Goal: Transaction & Acquisition: Purchase product/service

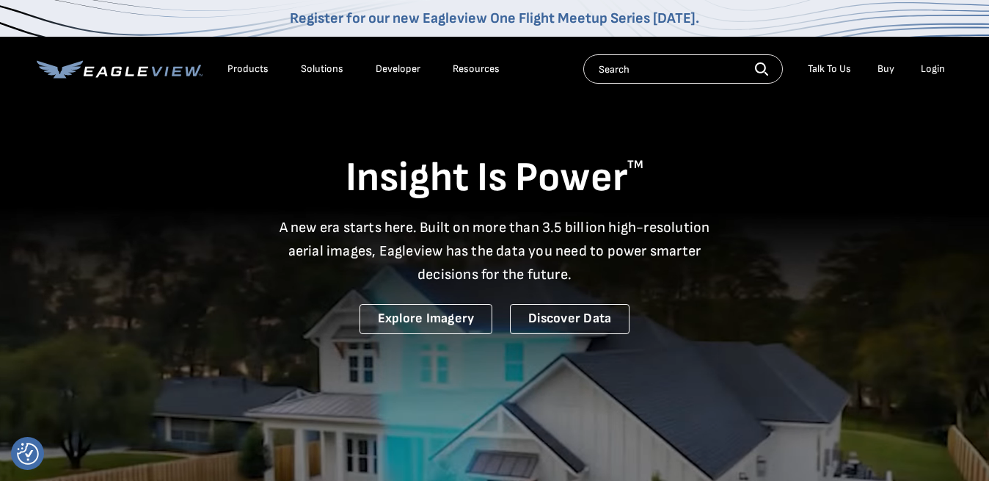
click at [440, 321] on link "Explore Imagery" at bounding box center [427, 319] width 134 height 30
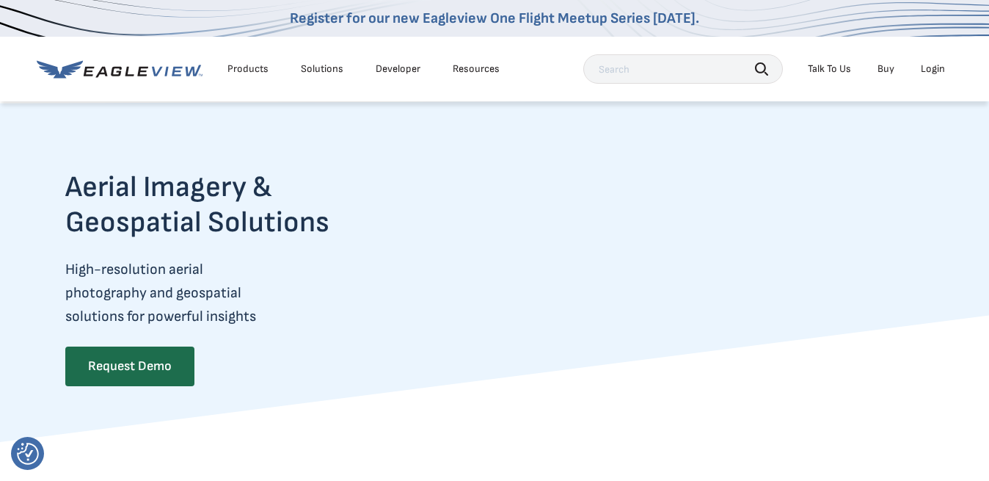
click at [835, 68] on div "Talk To Us" at bounding box center [829, 68] width 43 height 13
click at [884, 71] on link "Buy" at bounding box center [886, 68] width 17 height 13
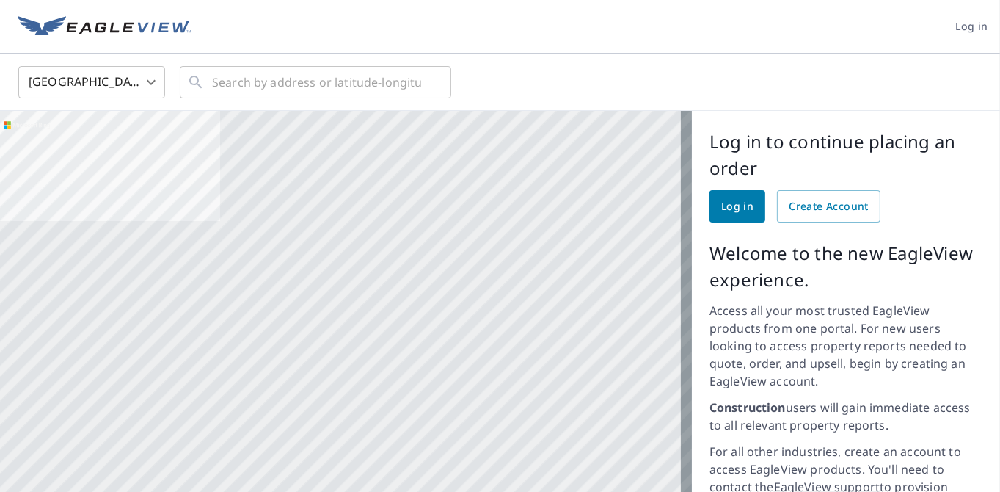
click at [735, 207] on span "Log in" at bounding box center [737, 206] width 32 height 18
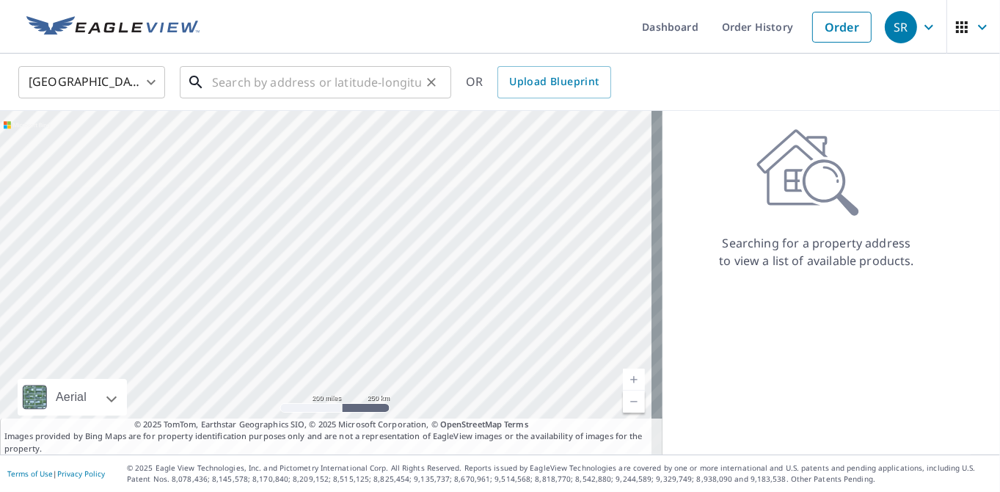
click at [291, 85] on input "text" at bounding box center [316, 82] width 209 height 41
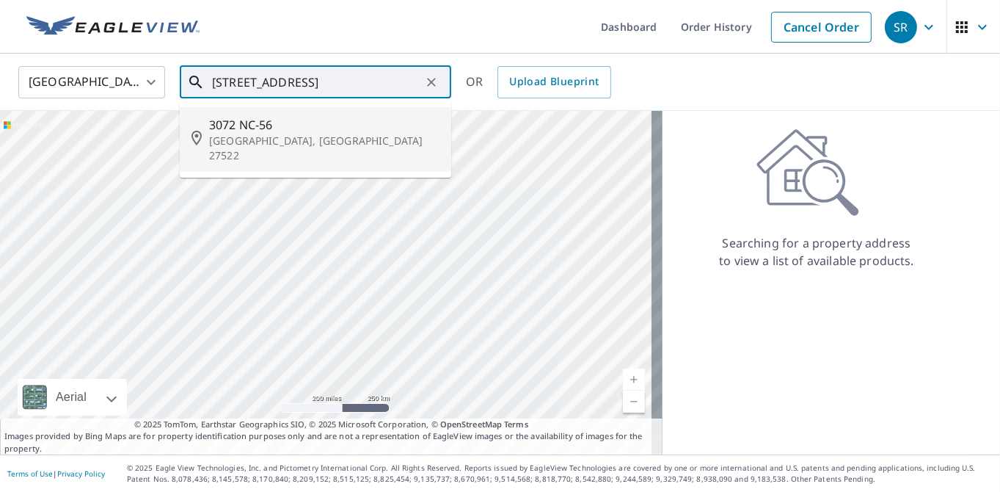
click at [286, 126] on span "3072 NC-56" at bounding box center [324, 125] width 230 height 18
type input "3072 NC-56 Creedmoor, NC 27522"
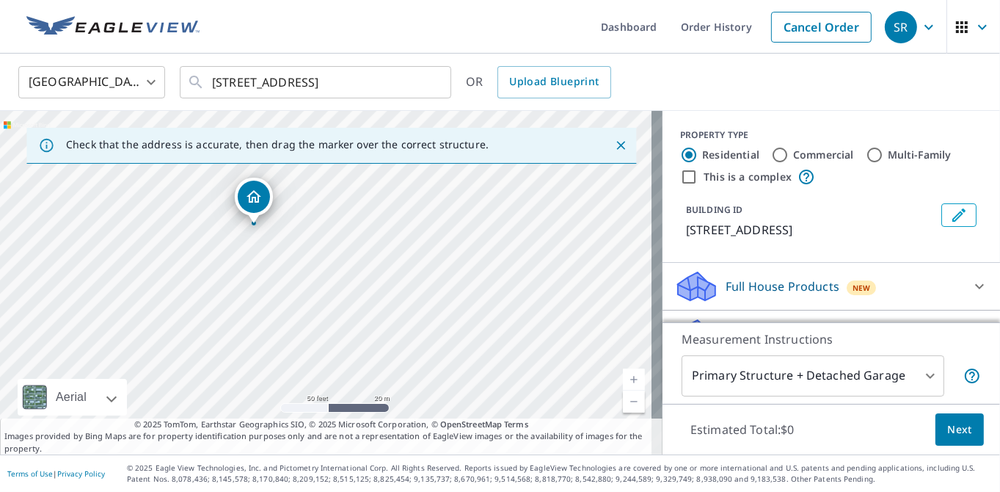
drag, startPoint x: 186, startPoint y: 213, endPoint x: 306, endPoint y: 251, distance: 126.2
click at [306, 251] on div "3072 Nc Highway 56 Creedmoor, NC 27522" at bounding box center [331, 282] width 663 height 343
click at [261, 192] on icon "Dropped pin, building 1, Residential property, 3072 Nc Highway 56 Creedmoor, NC…" at bounding box center [259, 189] width 15 height 12
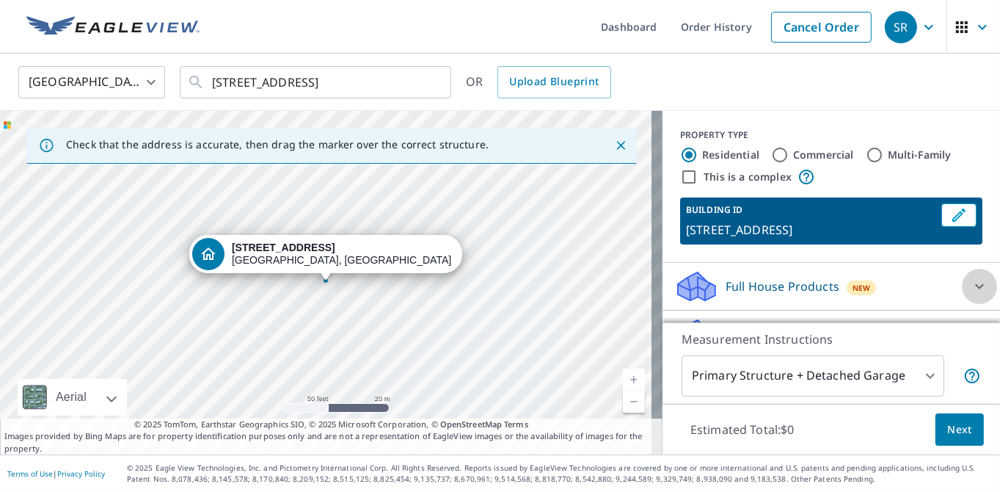
click at [975, 289] on icon at bounding box center [979, 286] width 9 height 5
click at [971, 295] on icon at bounding box center [980, 286] width 18 height 18
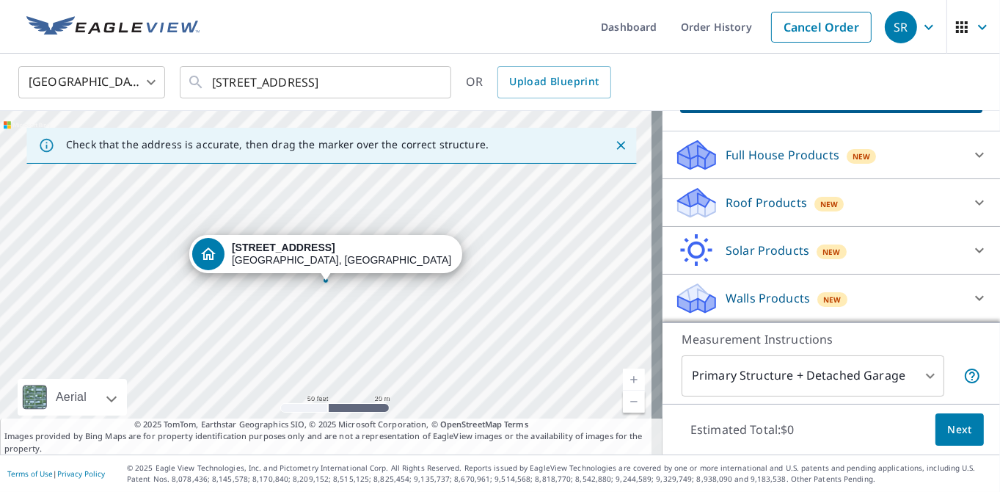
scroll to position [147, 0]
click at [737, 157] on p "Full House Products" at bounding box center [783, 155] width 114 height 18
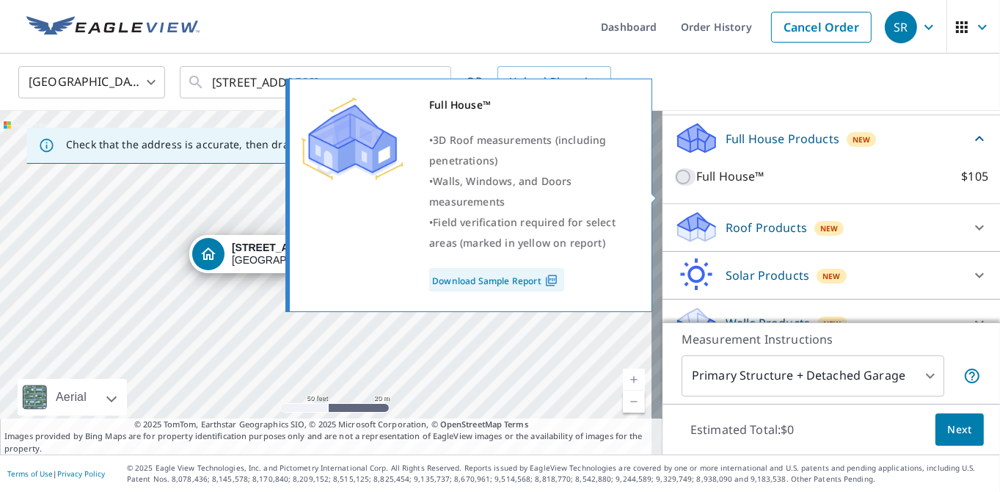
click at [674, 186] on input "Full House™ $105" at bounding box center [685, 177] width 22 height 18
checkbox input "true"
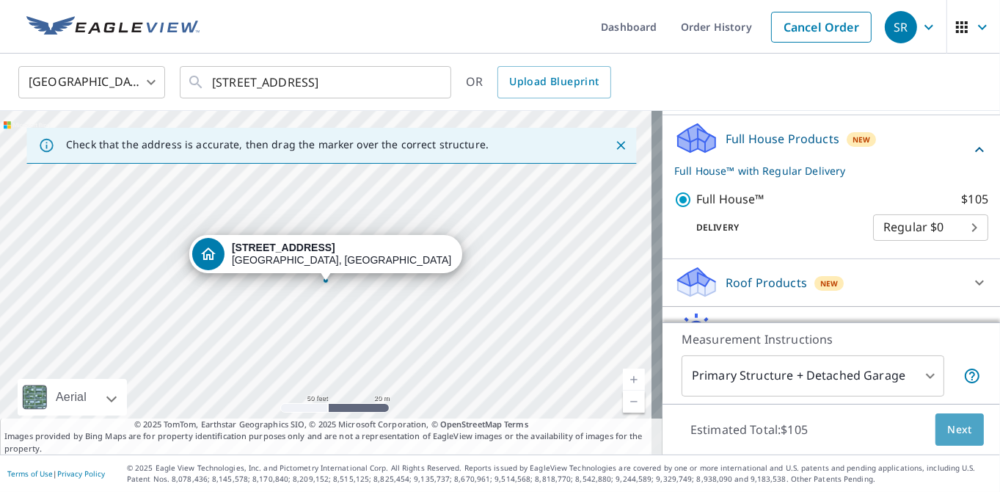
click at [947, 431] on span "Next" at bounding box center [959, 429] width 25 height 18
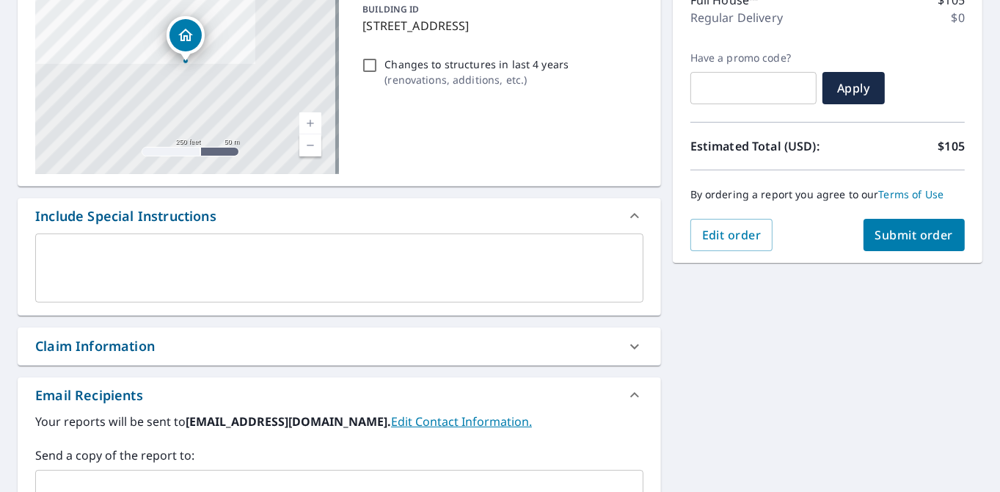
scroll to position [294, 0]
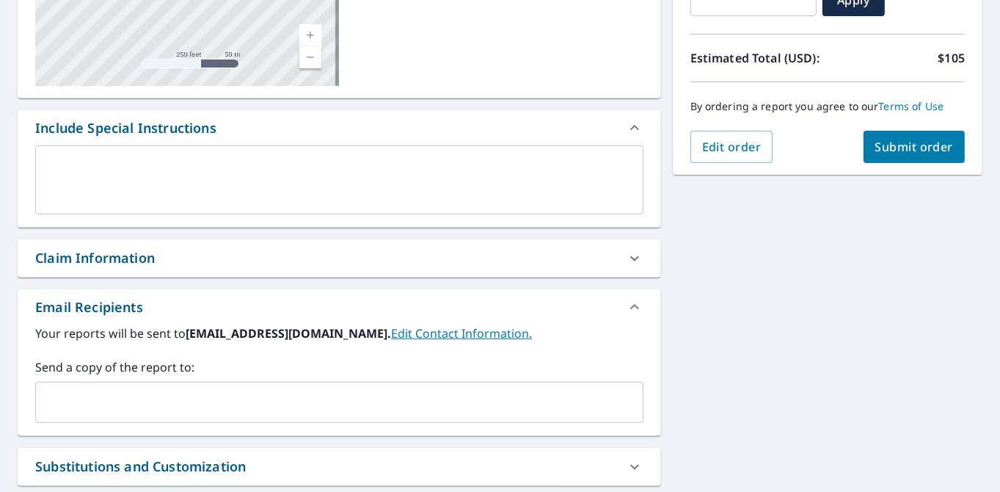
click at [629, 259] on icon at bounding box center [635, 258] width 18 height 18
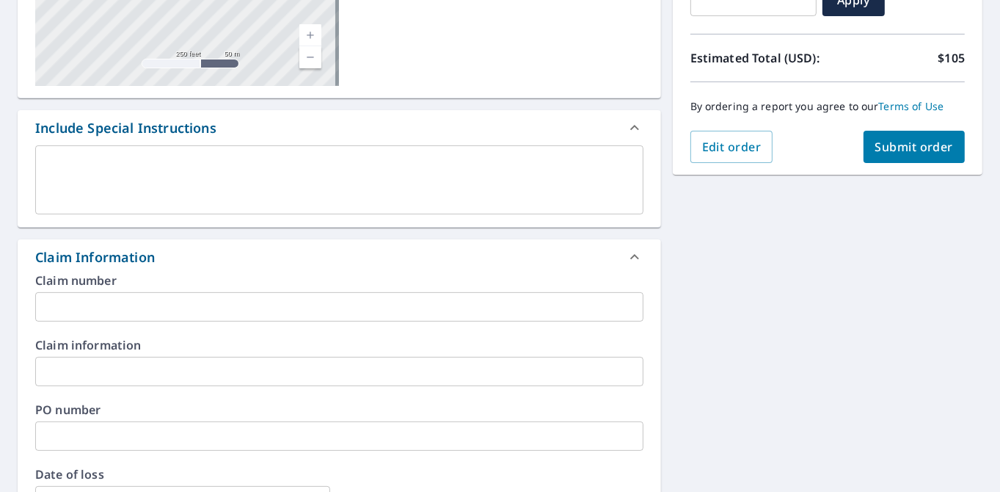
click at [626, 259] on icon at bounding box center [635, 257] width 18 height 18
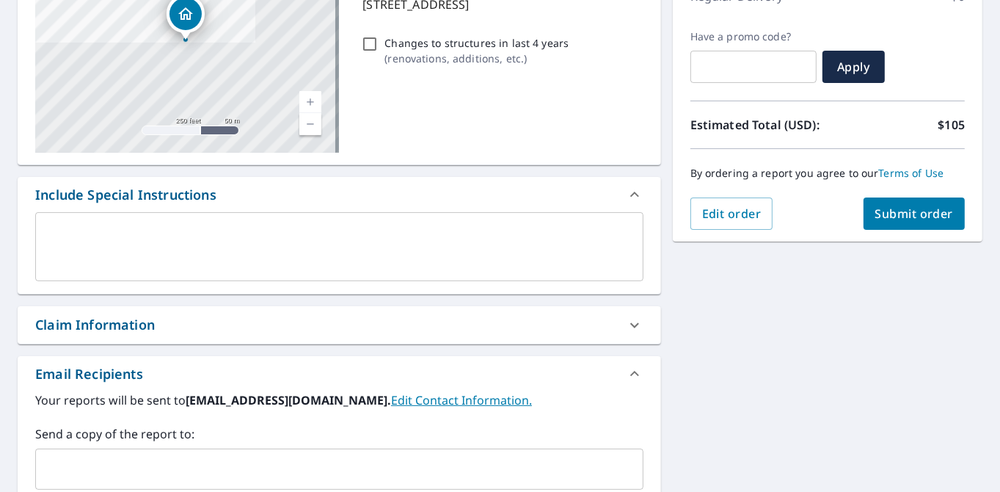
scroll to position [153, 0]
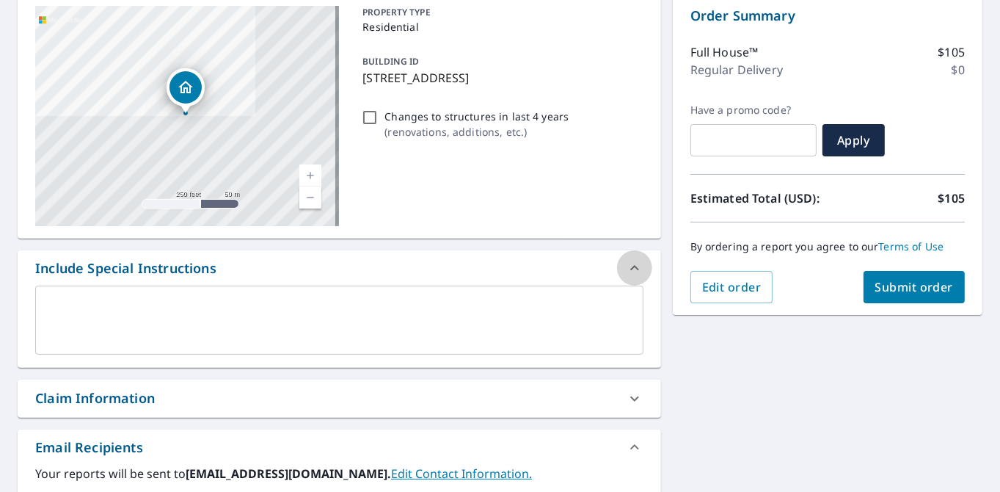
click at [627, 264] on icon at bounding box center [635, 268] width 18 height 18
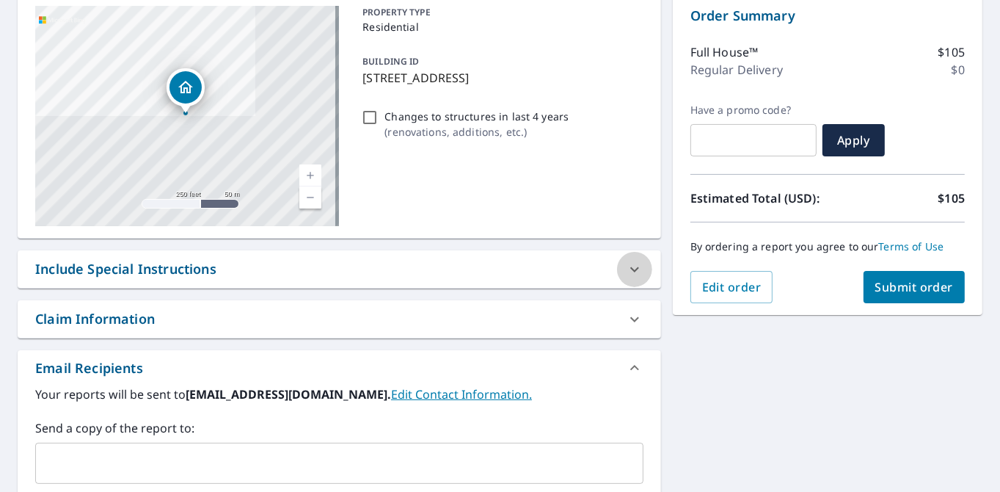
click at [626, 264] on icon at bounding box center [635, 269] width 18 height 18
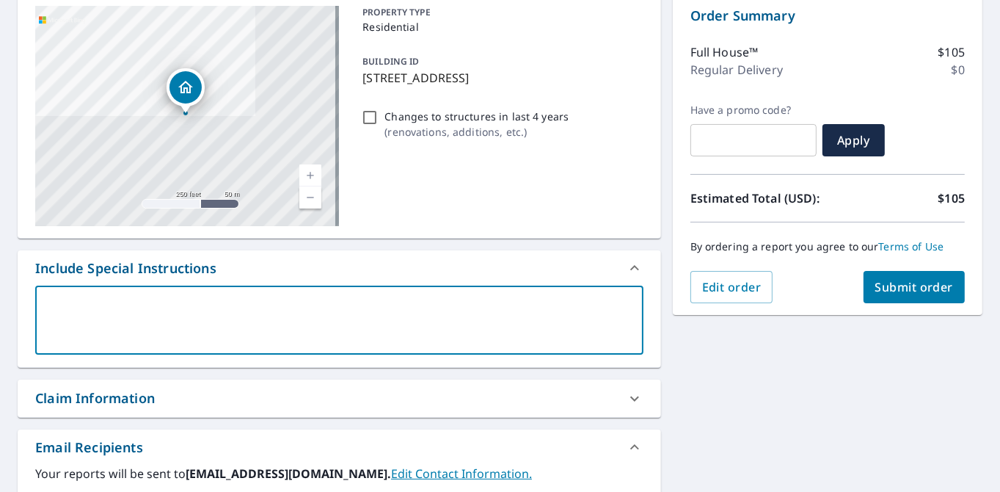
click at [59, 302] on textarea at bounding box center [339, 320] width 588 height 42
type textarea "I"
type textarea "x"
type textarea "I"
type textarea "x"
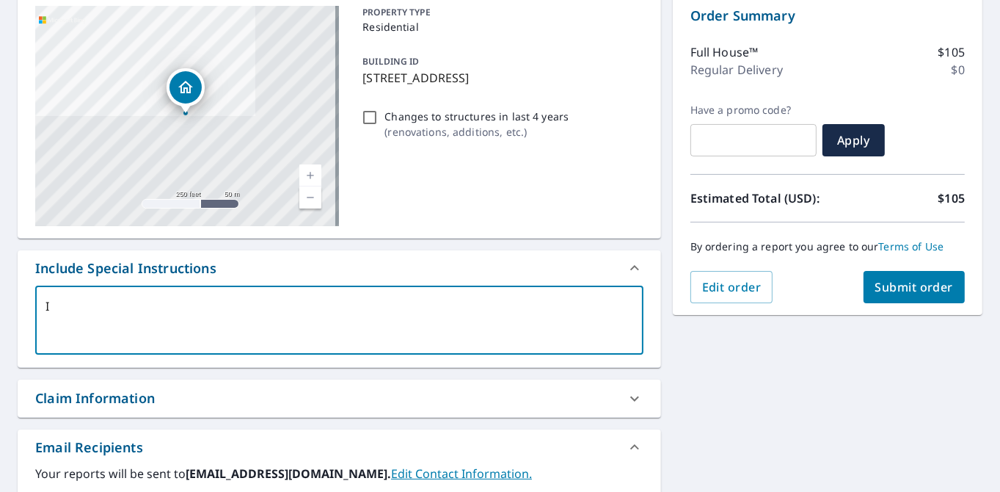
type textarea "I n"
type textarea "x"
type textarea "I ne"
type textarea "x"
type textarea "I nee"
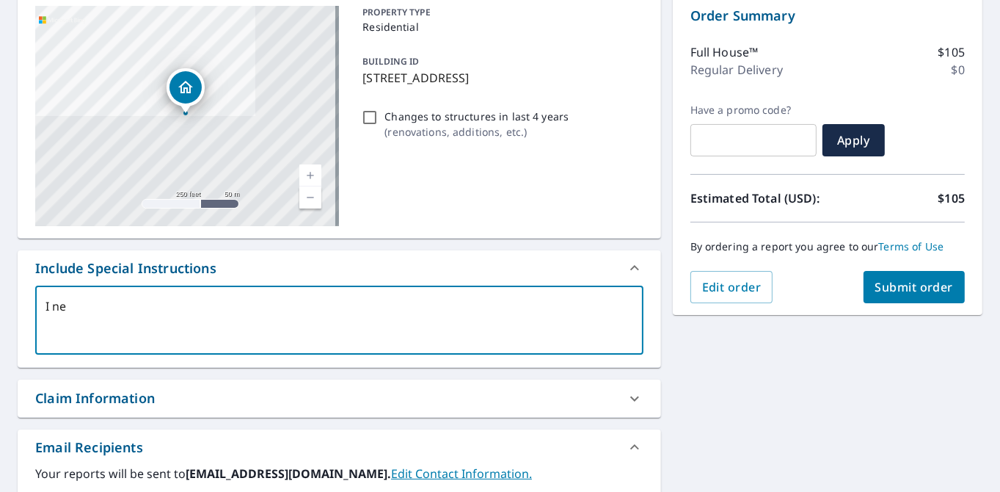
type textarea "x"
type textarea "I need"
type textarea "x"
type textarea "I need"
type textarea "x"
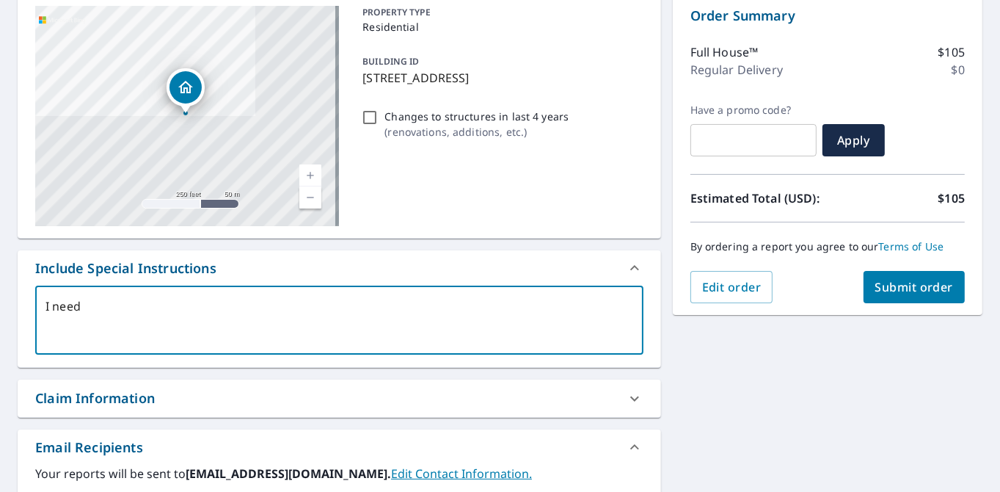
type textarea "I need t"
type textarea "x"
type textarea "I need th"
type textarea "x"
type textarea "I need the"
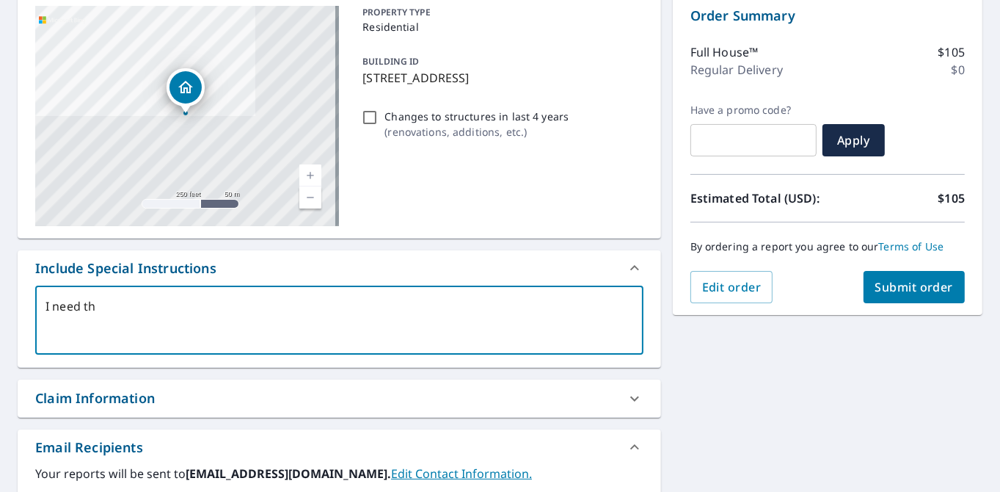
type textarea "x"
type textarea "I need the"
type textarea "x"
type textarea "I need the h"
type textarea "x"
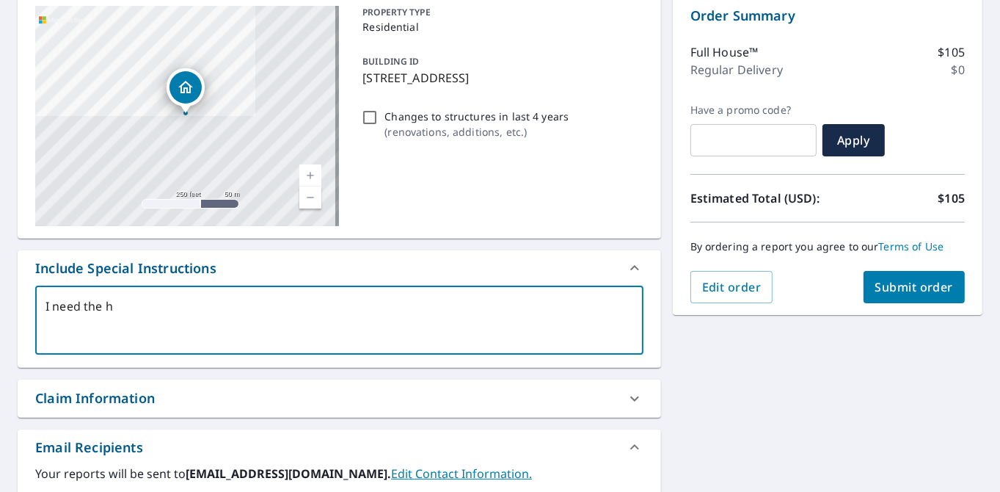
type textarea "I need the ho"
type textarea "x"
type textarea "I need the hou"
type textarea "x"
type textarea "I need the hous"
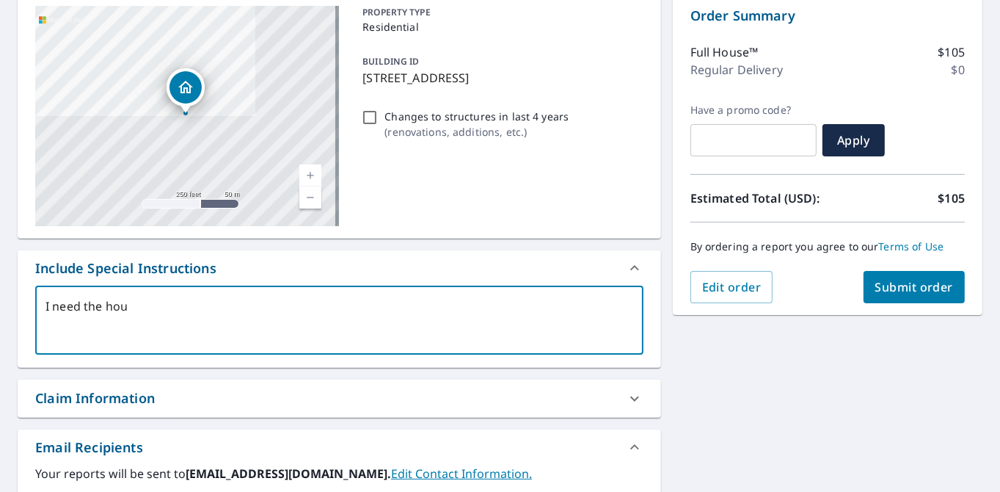
type textarea "x"
type textarea "I need the house"
type textarea "x"
type textarea "I need the house"
type textarea "x"
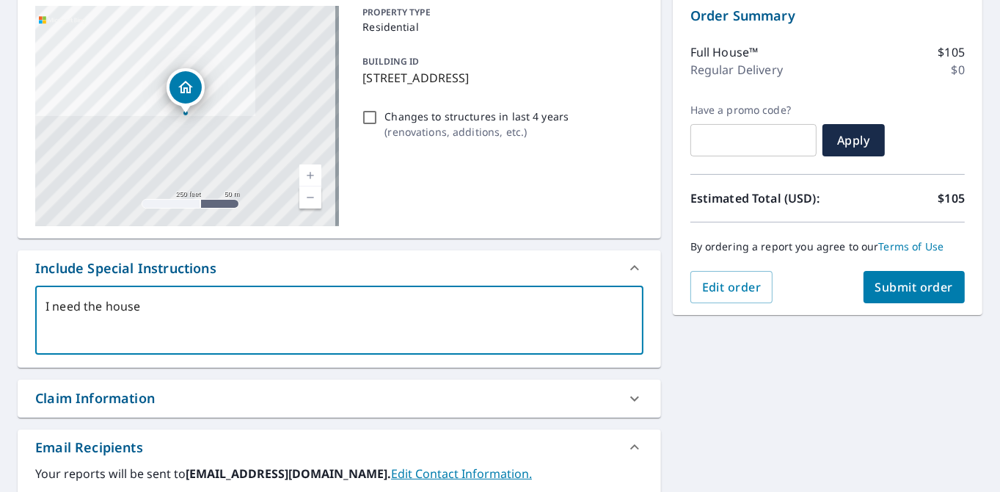
type textarea "I need the house t"
type textarea "x"
type textarea "I need the house th"
type textarea "x"
type textarea "I need the house tha"
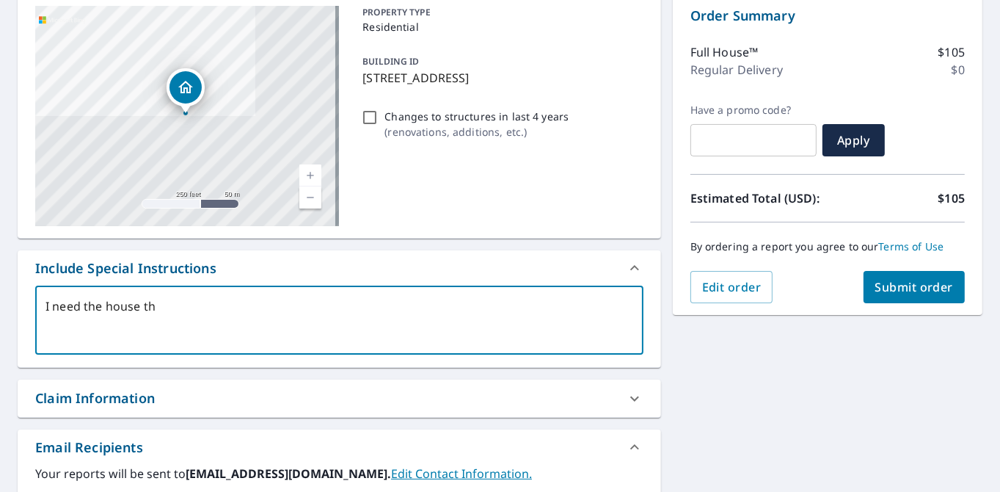
type textarea "x"
type textarea "I need the house that"
type textarea "x"
type textarea "I need the house that"
type textarea "x"
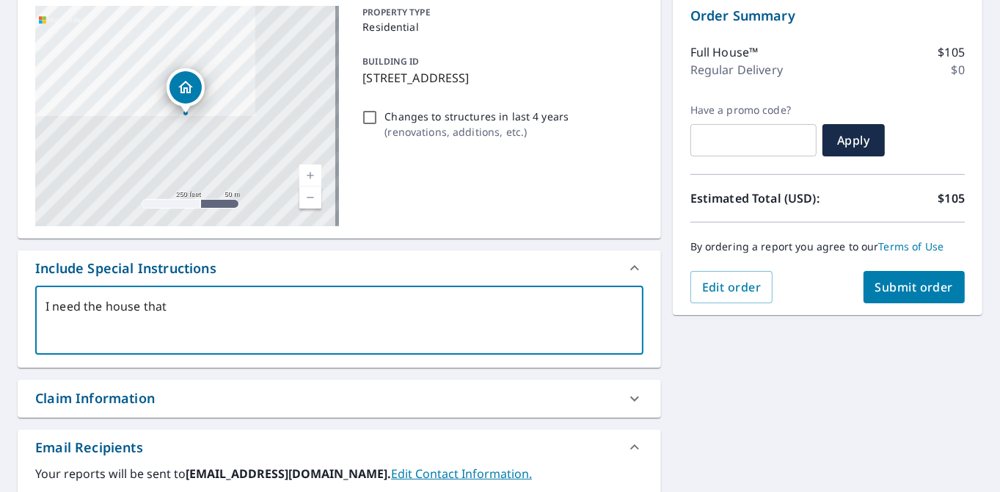
type textarea "I need the house that i"
type textarea "x"
type textarea "I need the house that is"
type textarea "x"
type textarea "I need the house that is"
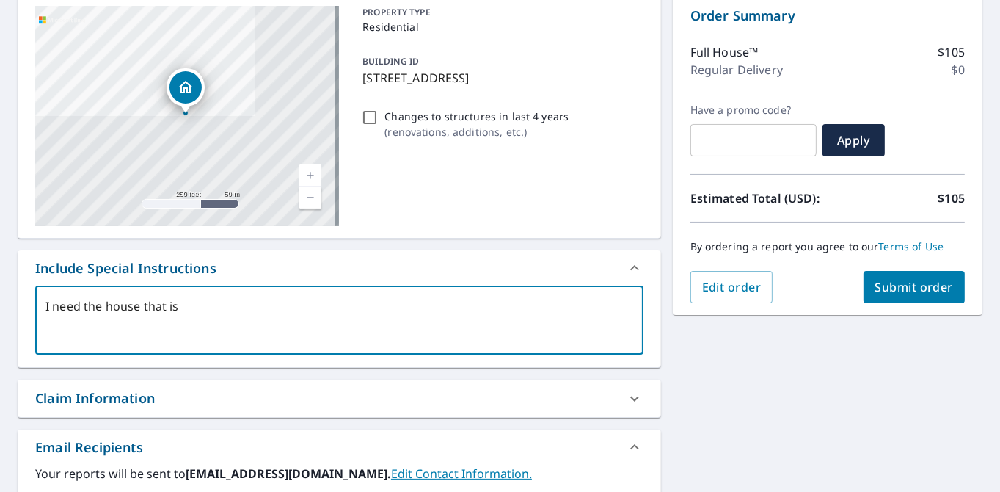
type textarea "x"
type textarea "I need the house that is s"
type textarea "x"
type textarea "I need the house that is sh"
type textarea "x"
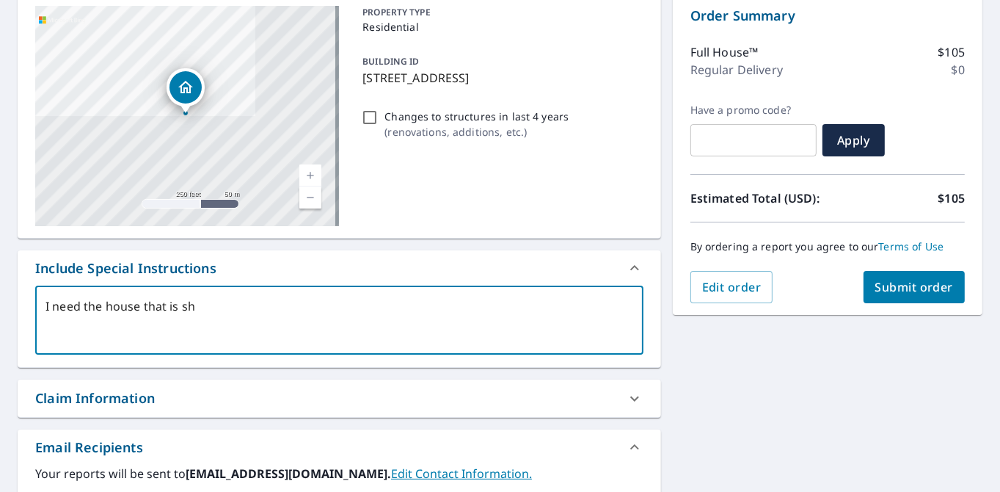
type textarea "I need the house that is sho"
type textarea "x"
type textarea "I need the house that is show"
type textarea "x"
type textarea "I need the house that is shown"
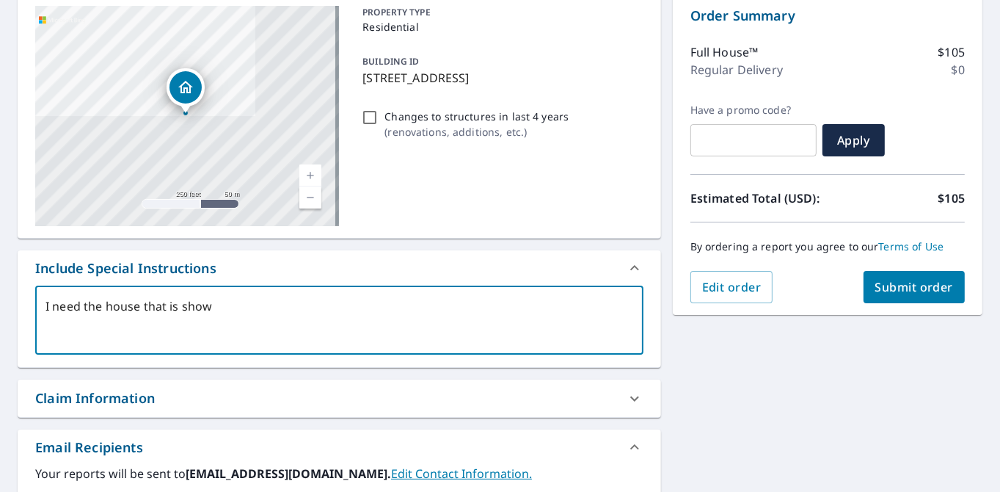
type textarea "x"
type textarea "I need the house that is shown"
type textarea "x"
type textarea "I need the house that is shown"
type textarea "x"
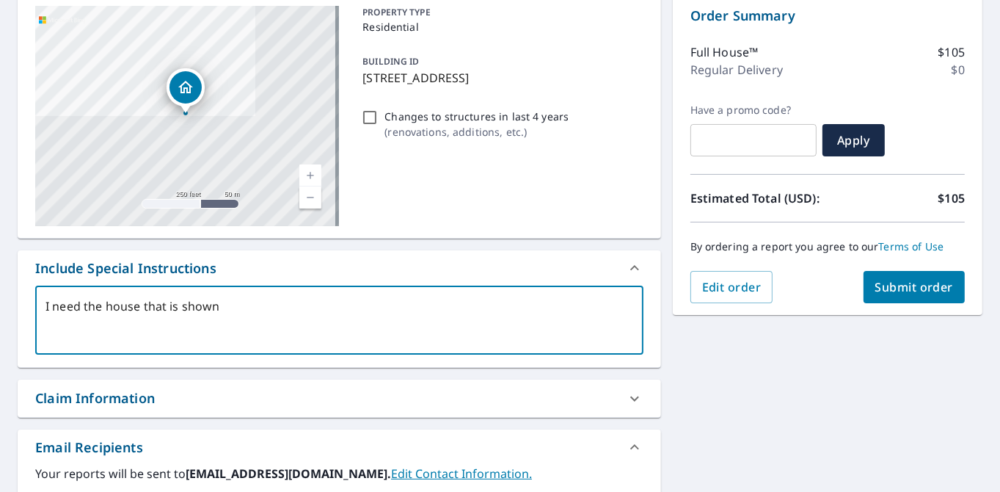
type textarea "I need the house that is shown."
type textarea "x"
type textarea "I need the house that is shown."
type textarea "x"
type textarea "I need the house that is shown. T"
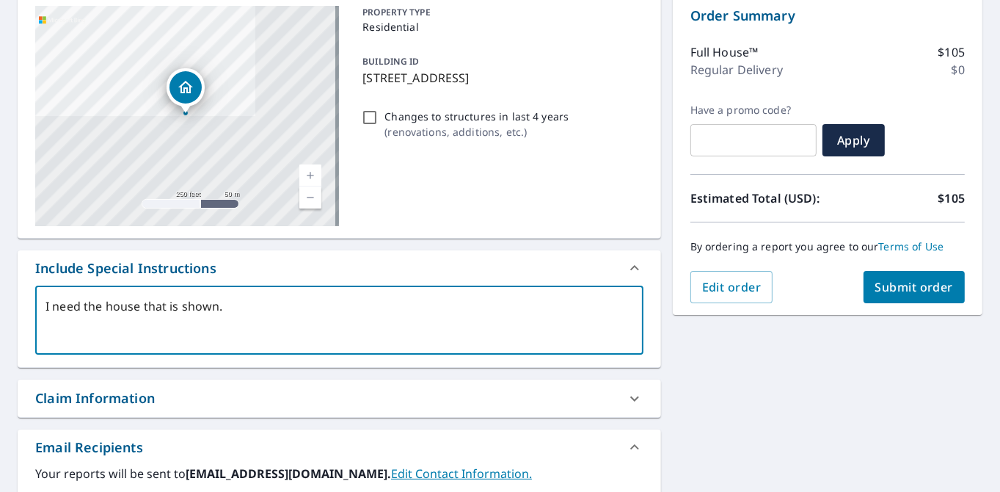
type textarea "x"
type textarea "I need the house that is shown. Th"
type textarea "x"
type textarea "I need the house that is shown. The"
type textarea "x"
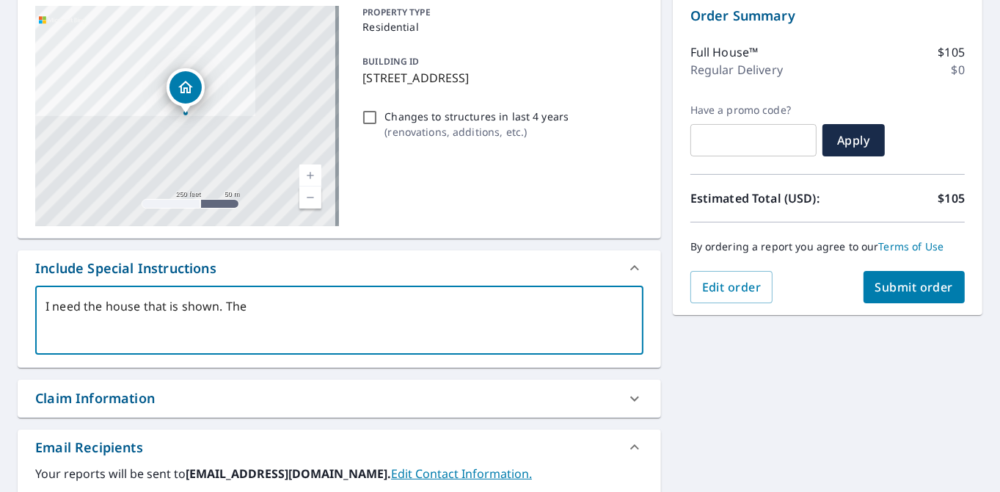
type textarea "I need the house that is shown. The"
type textarea "x"
type textarea "I need the house that is shown. The"
type textarea "x"
type textarea "I need the house that is shown. Th"
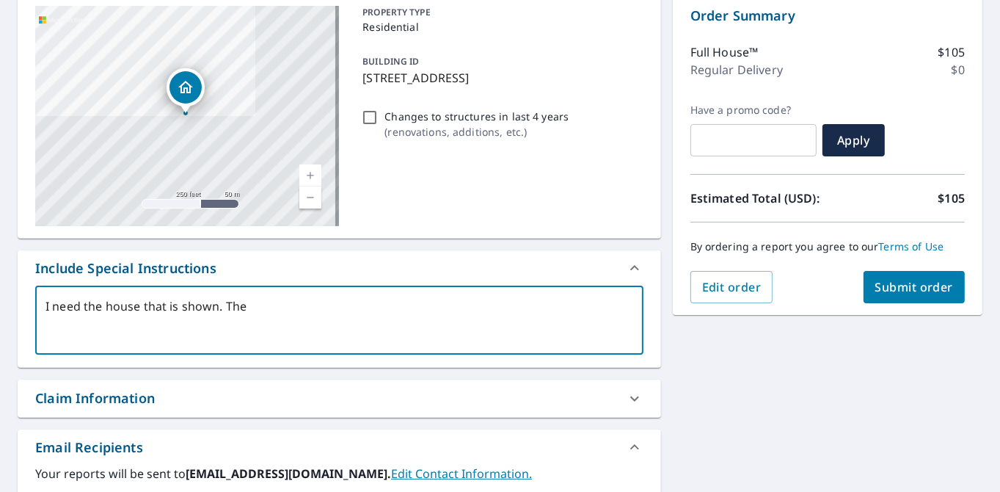
type textarea "x"
type textarea "I need the house that is shown. Thi"
type textarea "x"
type textarea "I need the house that is shown. This"
type textarea "x"
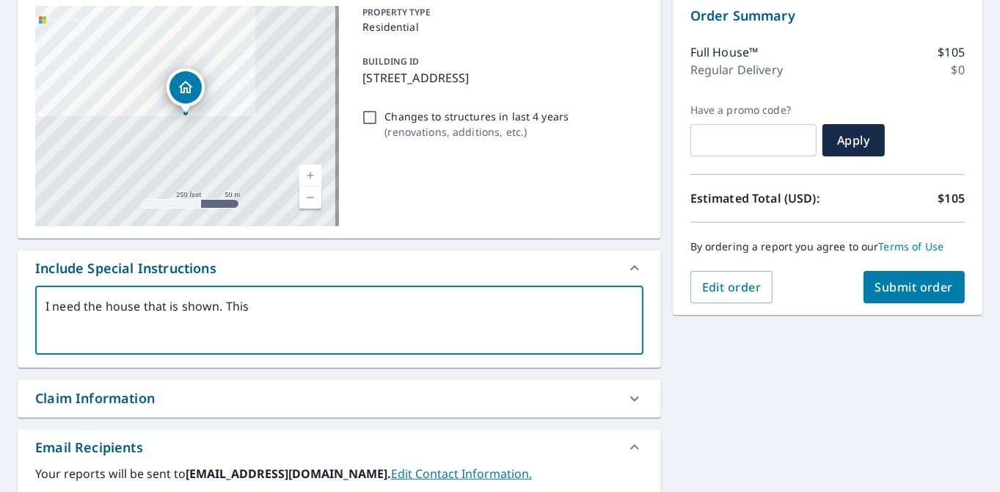
type textarea "I need the house that is shown. This"
type textarea "x"
type textarea "I need the house that is shown. This i"
type textarea "x"
type textarea "I need the house that is shown. This is"
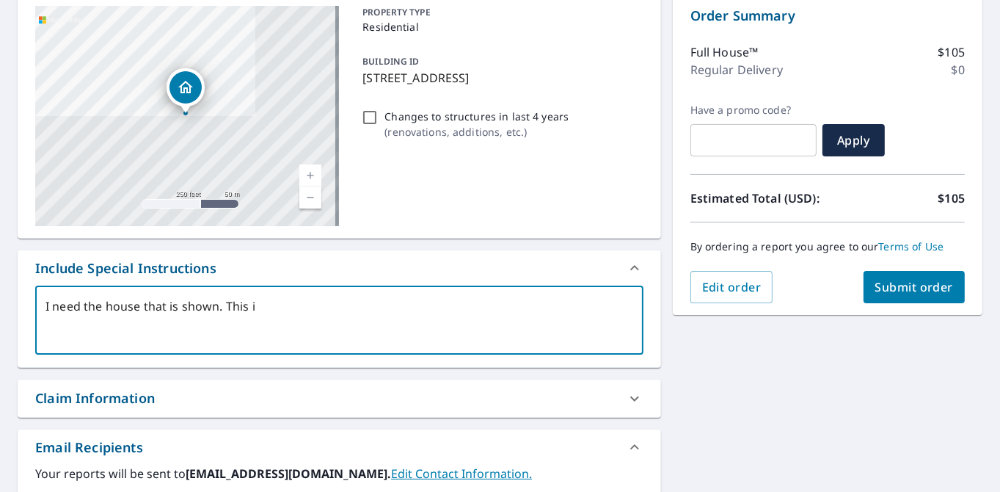
type textarea "x"
type textarea "I need the house that is shown. This is"
type textarea "x"
type textarea "I need the house that is shown. This is t"
type textarea "x"
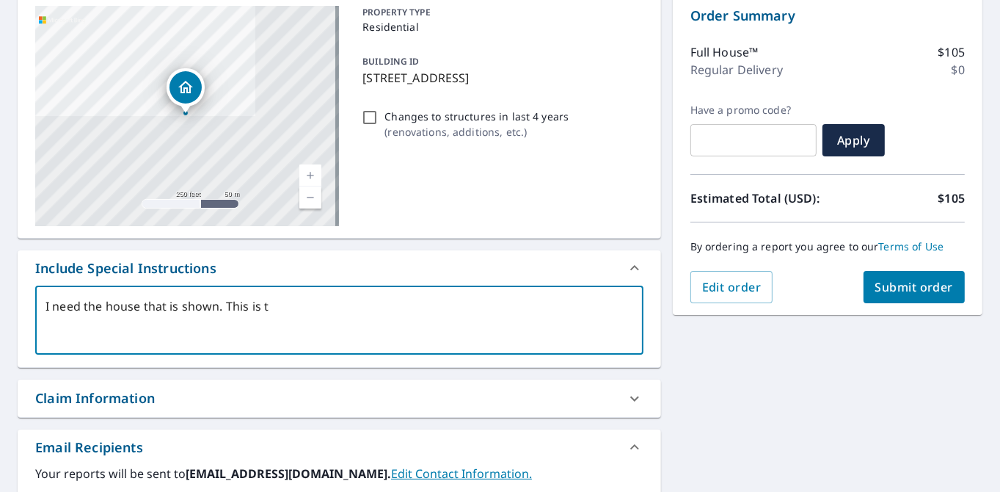
type textarea "I need the house that is shown. This is th"
type textarea "x"
type textarea "I need the house that is shown. This is the"
type textarea "x"
type textarea "I need the house that is shown. This is the"
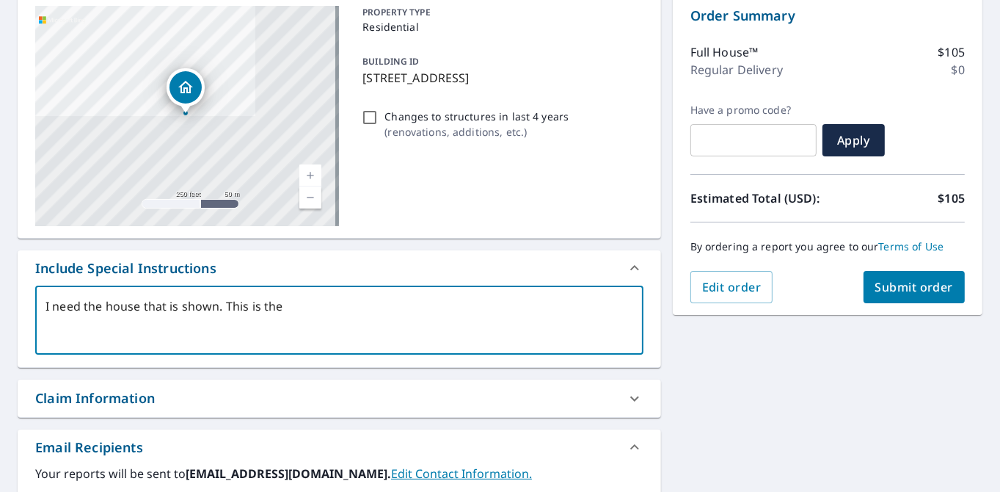
type textarea "x"
type textarea "I need the house that is shown. This is the o"
type textarea "x"
type textarea "I need the house that is shown. This is the ol"
type textarea "x"
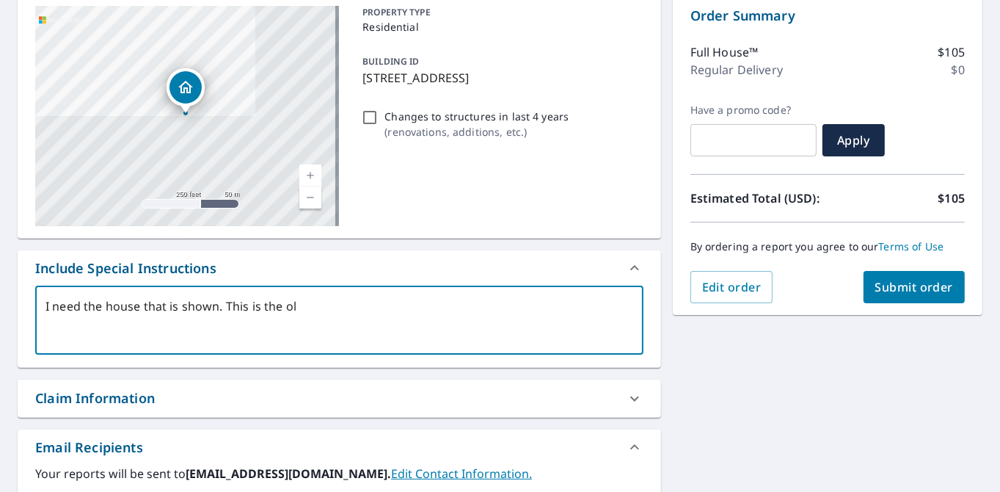
type textarea "I need the house that is shown. This is the old"
type textarea "x"
type textarea "I need the house that is shown. This is the old"
type textarea "x"
type textarea "I need the house that is shown. This is the old h"
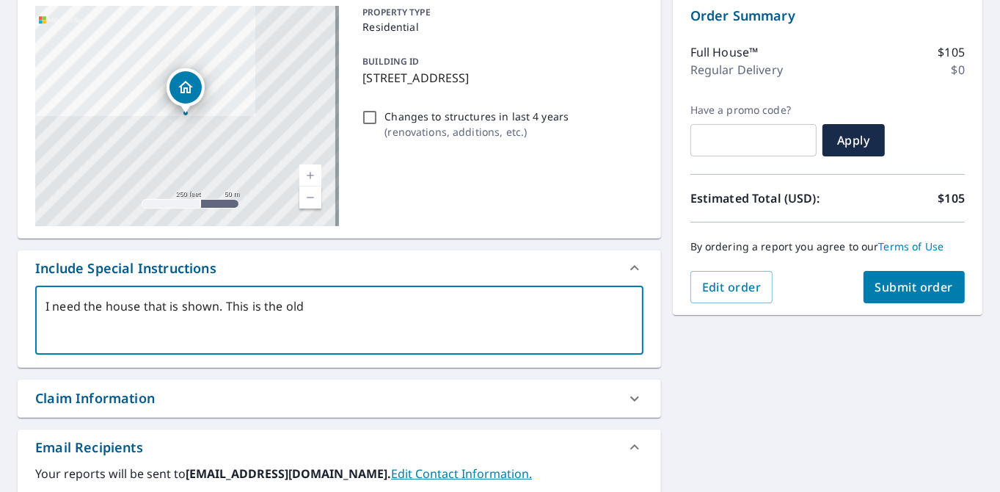
type textarea "x"
type textarea "I need the house that is shown. This is the old ho"
type textarea "x"
type textarea "I need the house that is shown. This is the old hos"
type textarea "x"
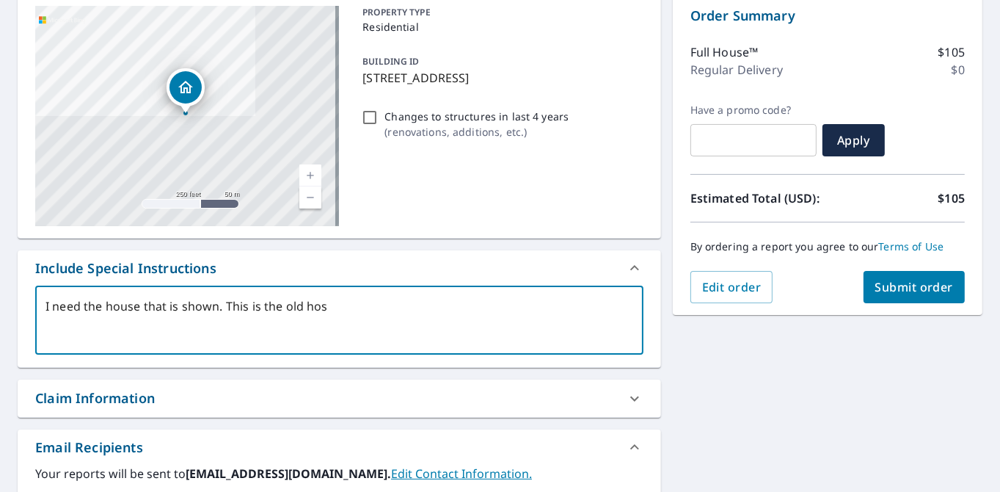
type textarea "I need the house that is shown. This is the old hose"
type textarea "x"
type textarea "I need the house that is shown. This is the old hos"
type textarea "x"
type textarea "I need the house that is shown. This is the old ho"
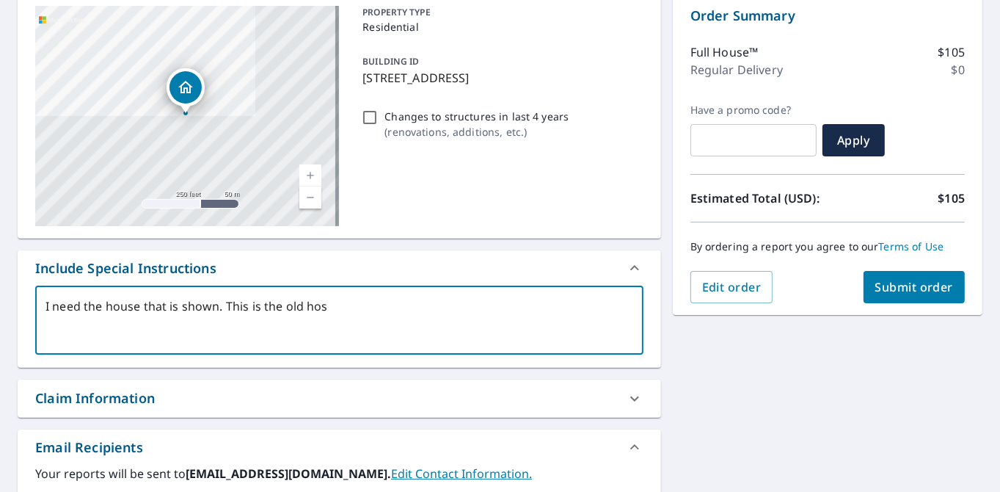
type textarea "x"
type textarea "I need the house that is shown. This is the old hou"
type textarea "x"
type textarea "I need the house that is shown. This is the old hous"
type textarea "x"
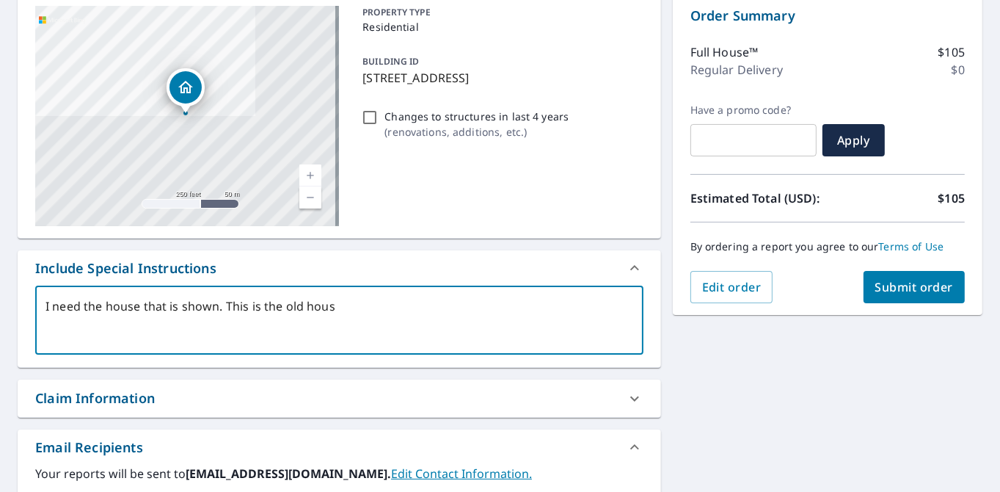
type textarea "I need the house that is shown. This is the old house"
type textarea "x"
type textarea "I need the house that is shown. This is the old house."
type textarea "x"
type textarea "I need the house that is shown. This is the old house."
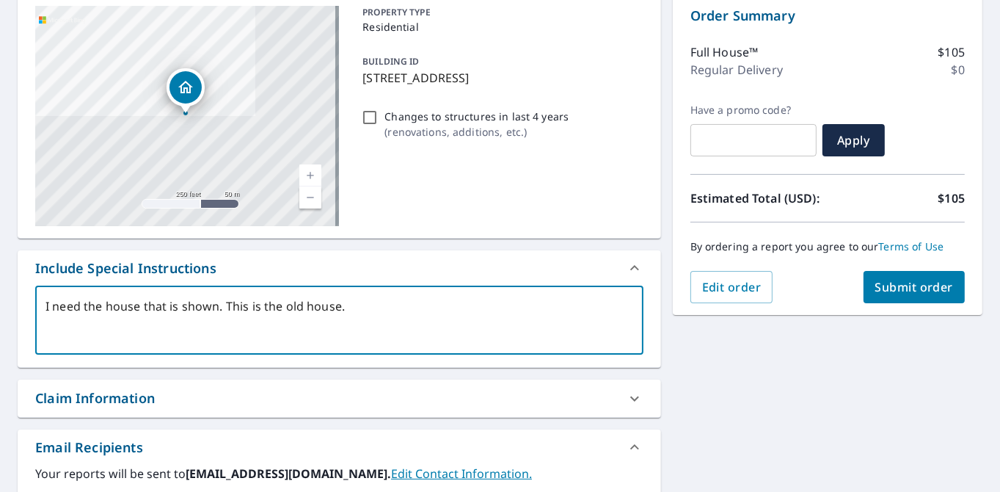
type textarea "x"
type textarea "I need the house that is shown. This is the old house. A"
type textarea "x"
type textarea "I need the house that is shown. This is the old house. A"
type textarea "x"
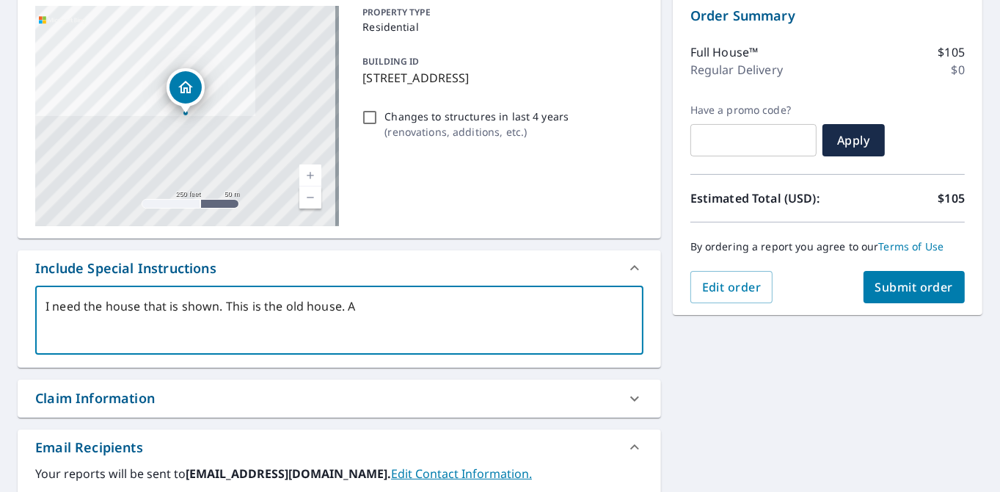
type textarea "I need the house that is shown. This is the old house. A n"
type textarea "x"
type textarea "I need the house that is shown. This is the old house. A ne"
type textarea "x"
type textarea "I need the house that is shown. This is the old house. A nee"
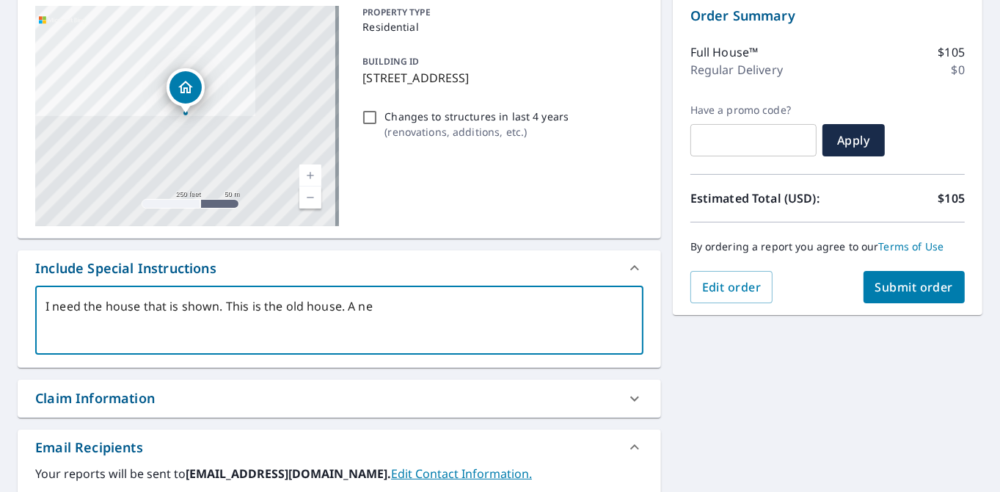
type textarea "x"
type textarea "I need the house that is shown. This is the old house. A need"
type textarea "x"
type textarea "I need the house that is shown. This is the old house. A need"
type textarea "x"
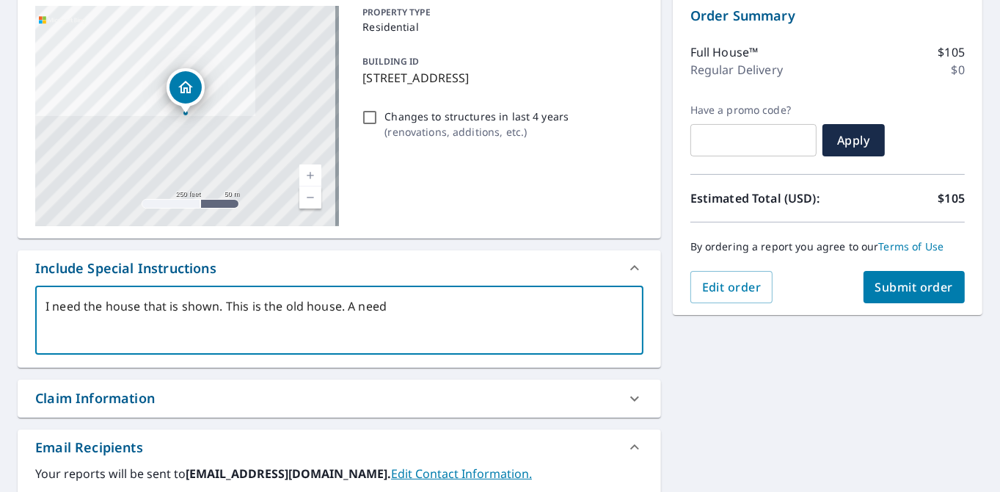
type textarea "I need the house that is shown. This is the old house. A need h"
type textarea "x"
type textarea "I need the house that is shown. This is the old house. A need ho"
type textarea "x"
type textarea "I need the house that is shown. This is the old house. A need hos"
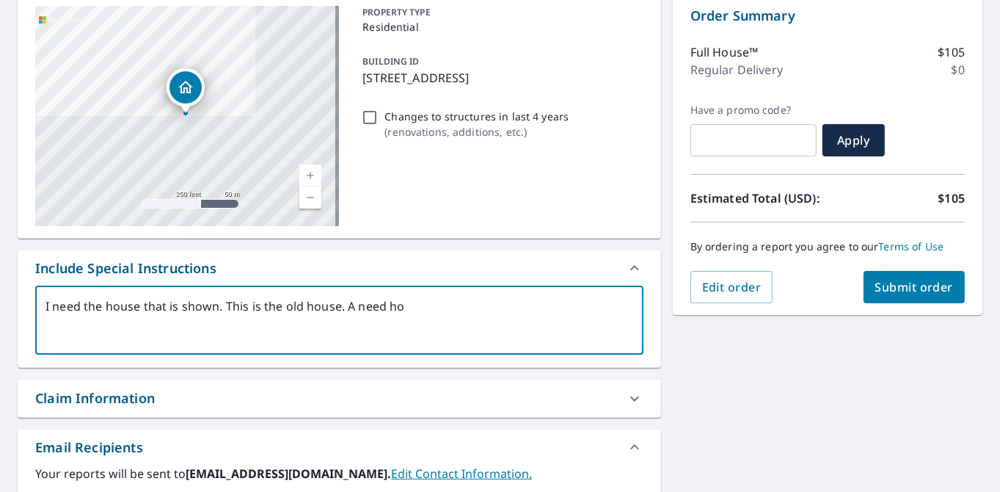
type textarea "x"
type textarea "I need the house that is shown. This is the old house. A need hose"
type textarea "x"
type textarea "I need the house that is shown. This is the old house. A need hos"
type textarea "x"
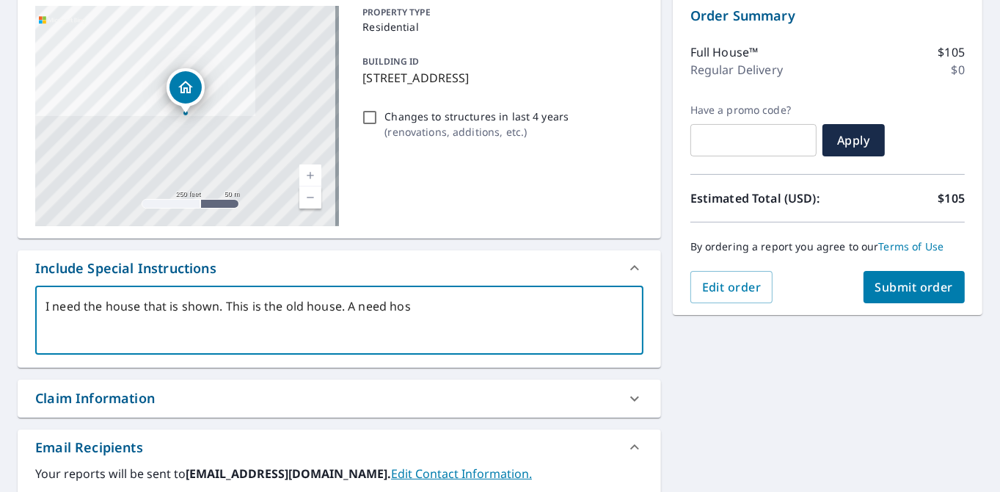
type textarea "I need the house that is shown. This is the old house. A need ho"
type textarea "x"
type textarea "I need the house that is shown. This is the old house. A need hou"
type textarea "x"
type textarea "I need the house that is shown. This is the old house. A need hous"
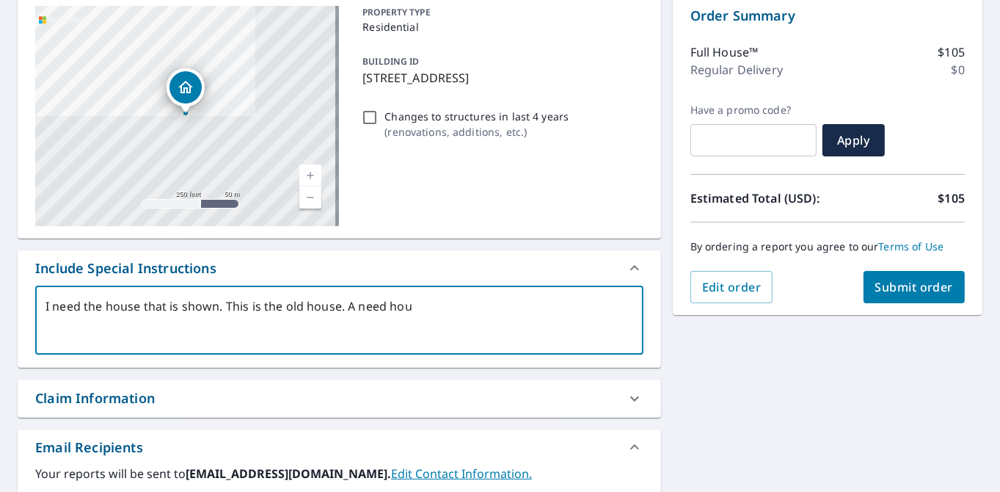
type textarea "x"
type textarea "I need the house that is shown. This is the old house. A need house"
type textarea "x"
type textarea "I need the house that is shown. This is the old house. A need house"
type textarea "x"
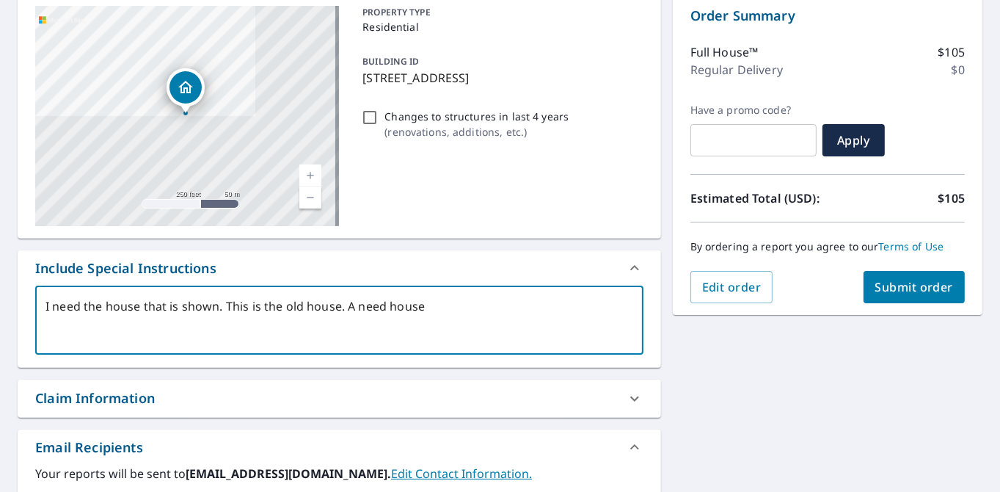
type textarea "I need the house that is shown. This is the old house. A need house w"
type textarea "x"
type textarea "I need the house that is shown. This is the old house. A need house wa"
type textarea "x"
type textarea "I need the house that is shown. This is the old house. A need house was"
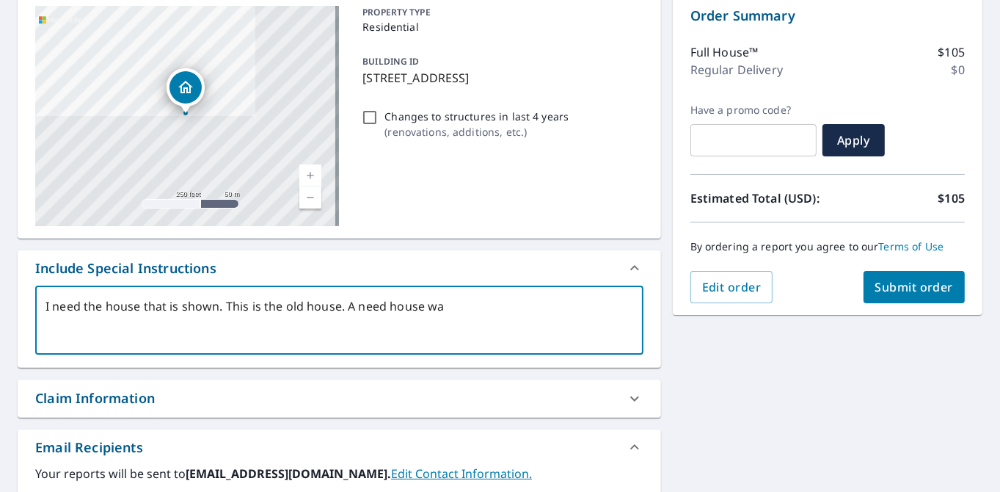
type textarea "x"
type textarea "I need the house that is shown. This is the old house. A need house was"
type textarea "x"
type textarea "I need the house that is shown. This is the old house. A need house was b"
type textarea "x"
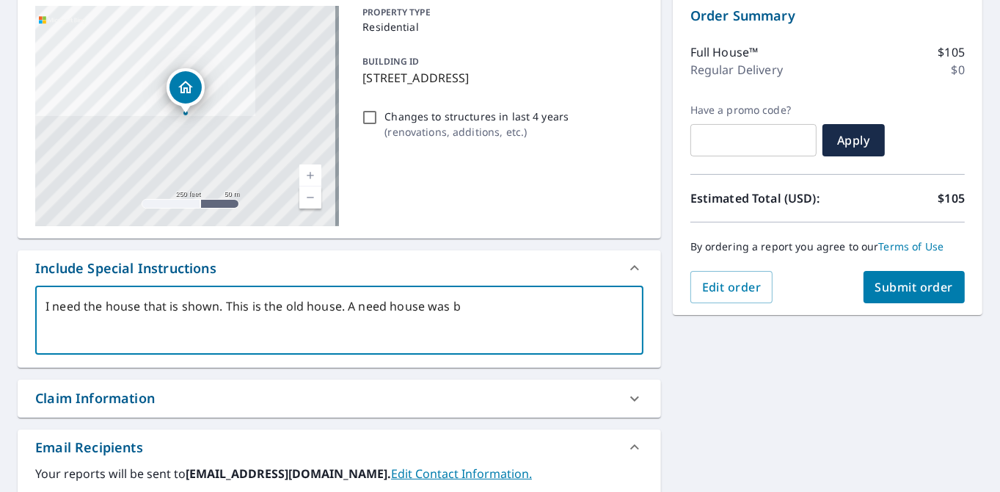
type textarea "I need the house that is shown. This is the old house. A need house was bu"
type textarea "x"
type textarea "I need the house that is shown. This is the old house. A need house was bui"
type textarea "x"
type textarea "I need the house that is shown. This is the old house. A need house was buil"
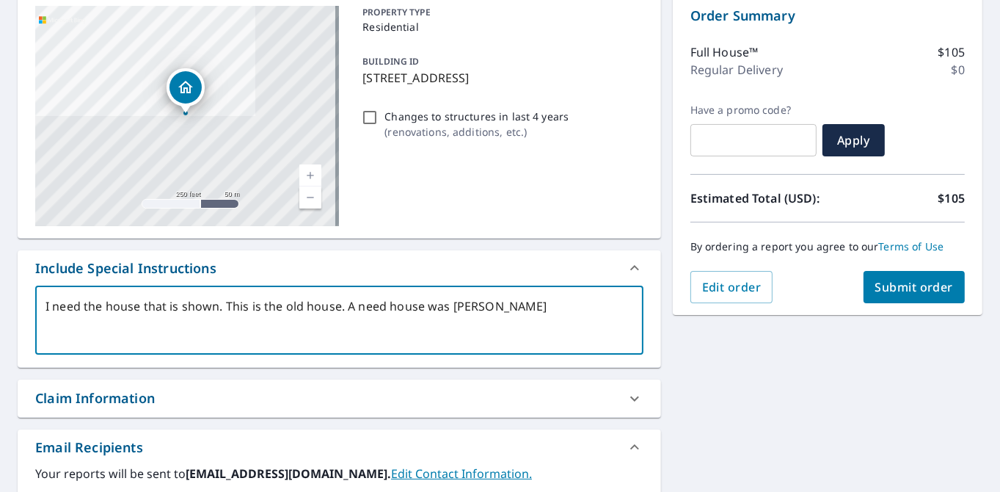
type textarea "x"
type textarea "I need the house that is shown. This is the old house. A need house was built"
type textarea "x"
type textarea "I need the house that is shown. This is the old house. A need house was built"
type textarea "x"
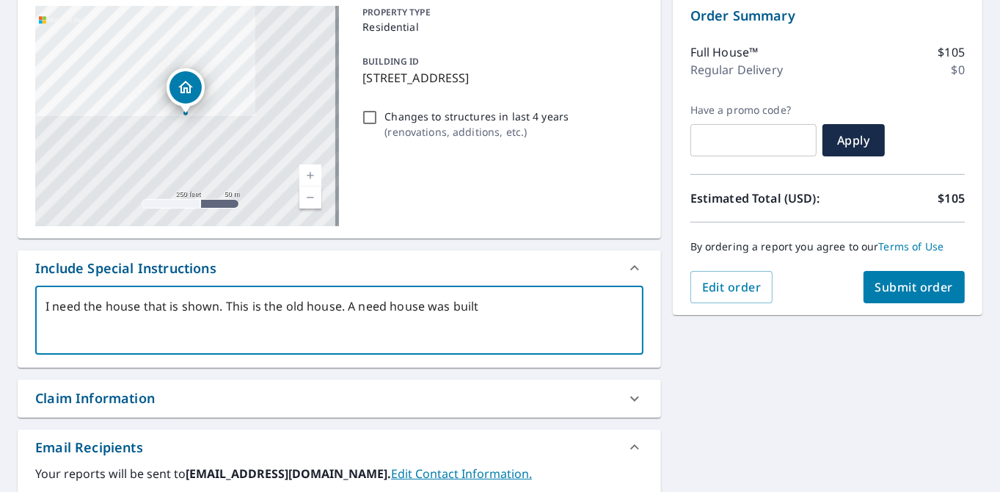
type textarea "I need the house that is shown. This is the old house. A need house was built i"
type textarea "x"
type textarea "I need the house that is shown. This is the old house. A need house was built in"
type textarea "x"
type textarea "I need the house that is shown. This is the old house. A need house was built in"
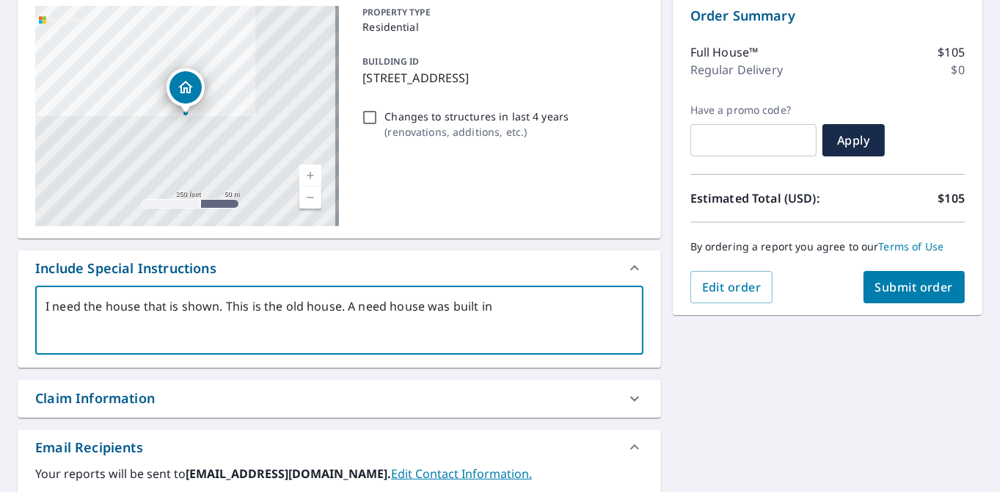
type textarea "x"
type textarea "I need the house that is shown. This is the old house. A need house was built i…"
type textarea "x"
type textarea "I need the house that is shown. This is the old house. A need house was built i…"
type textarea "x"
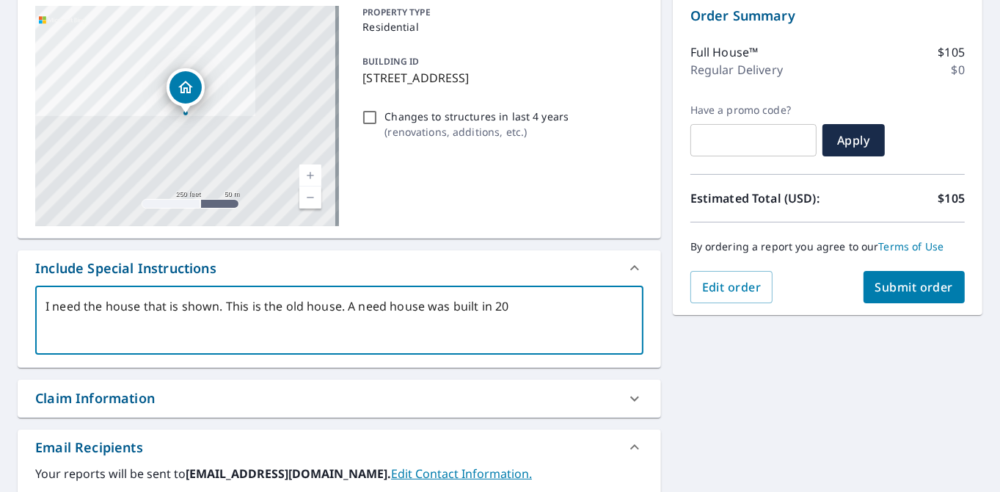
type textarea "I need the house that is shown. This is the old house. A need house was built i…"
type textarea "x"
type textarea "I need the house that is shown. This is the old house. A need house was built i…"
type textarea "x"
click at [216, 305] on textarea "I need the house that is shown. This is the old house. A need house was built i…" at bounding box center [339, 320] width 588 height 42
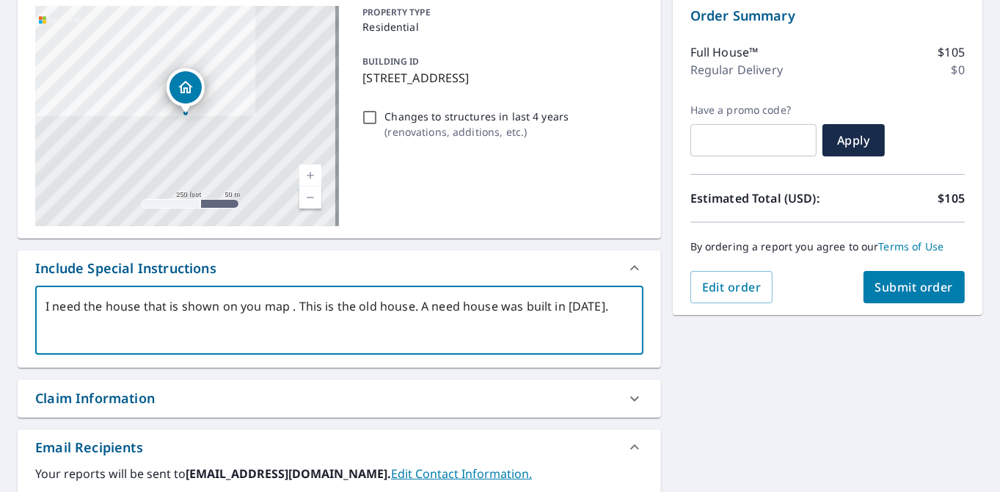
click at [602, 305] on textarea "I need the house that is shown on you map . This is the old house. A need house…" at bounding box center [339, 320] width 588 height 42
click at [289, 305] on textarea "I need the house that is shown on you map . This is the old house. A need house…" at bounding box center [339, 320] width 588 height 42
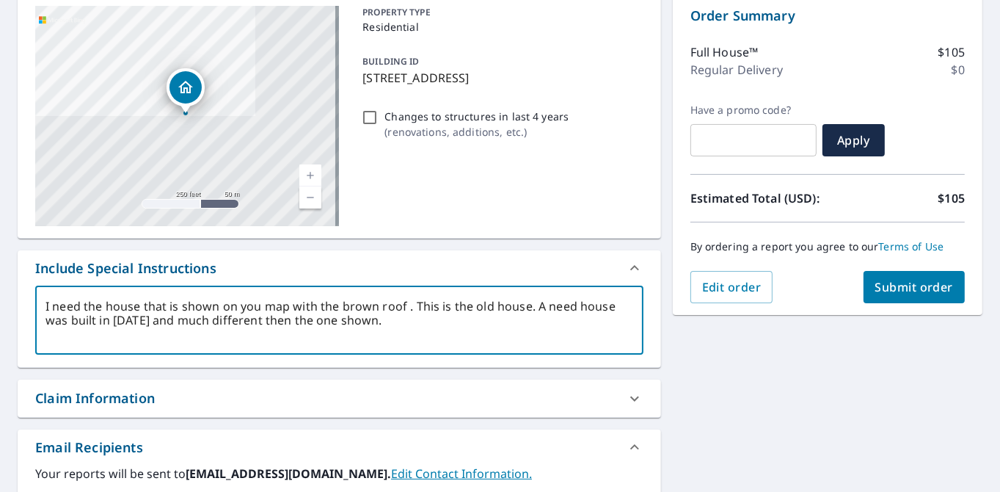
click at [374, 319] on textarea "I need the house that is shown on you map with the brown roof . This is the old…" at bounding box center [339, 320] width 588 height 42
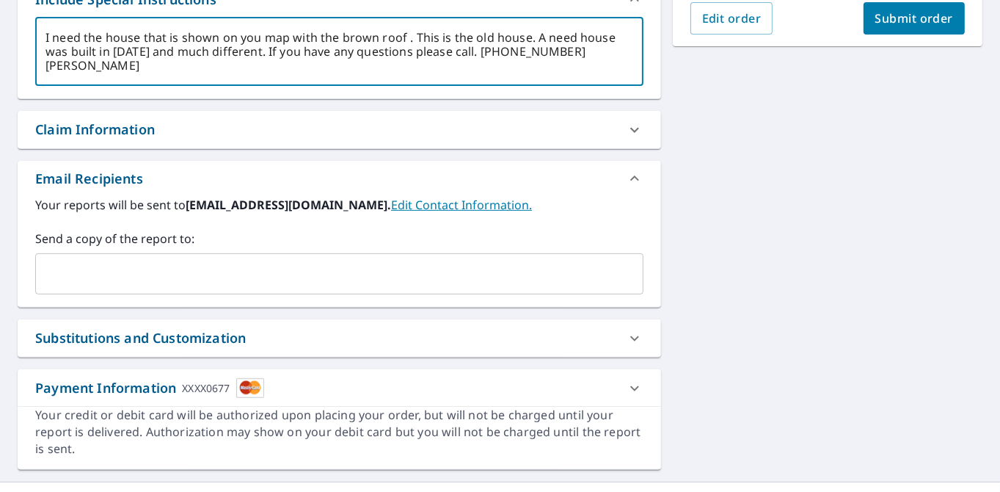
scroll to position [447, 0]
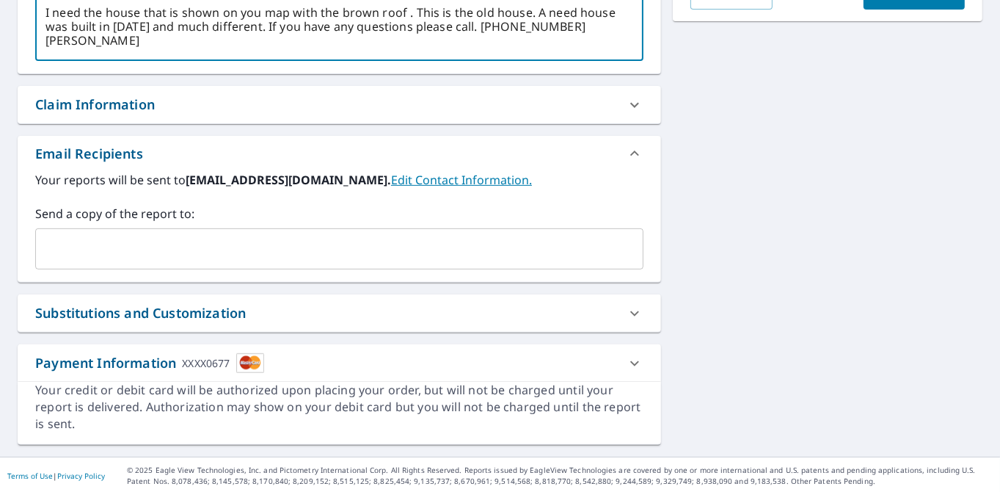
click at [630, 362] on icon at bounding box center [634, 362] width 9 height 5
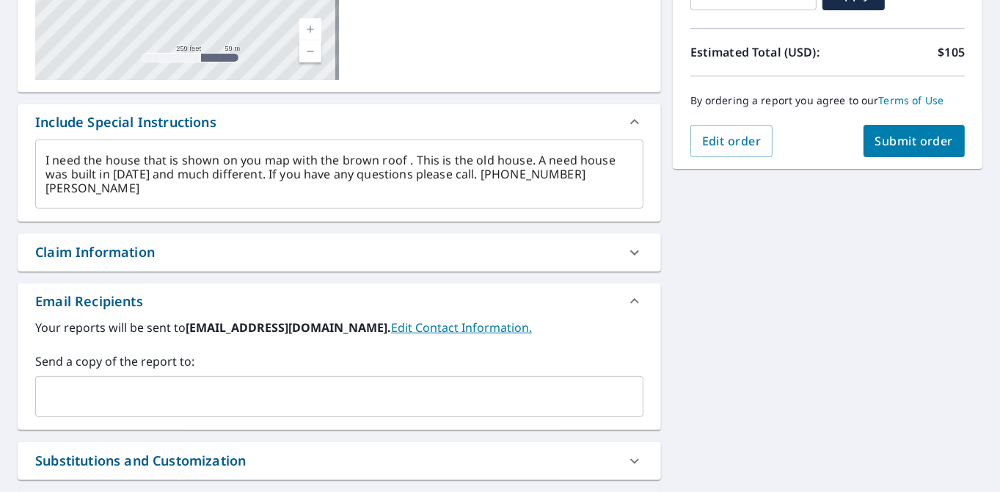
scroll to position [183, 0]
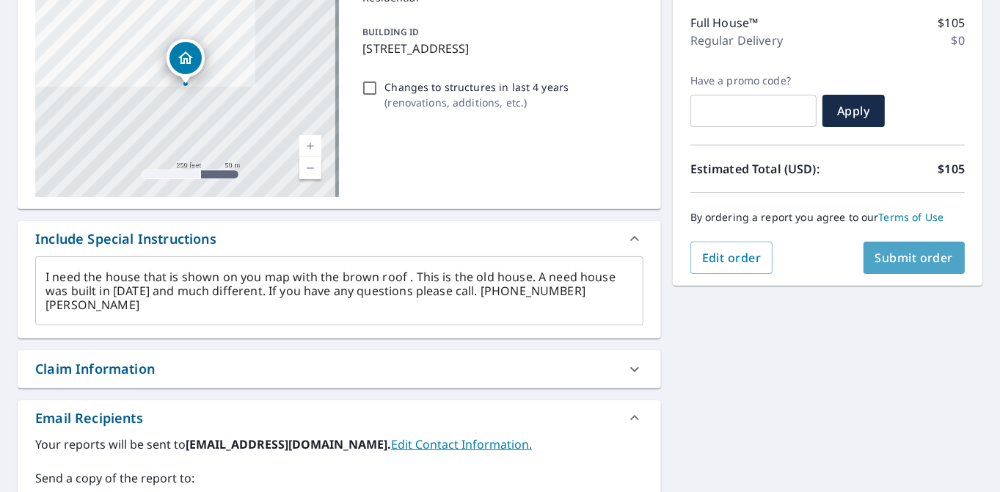
click at [916, 255] on span "Submit order" at bounding box center [914, 257] width 79 height 16
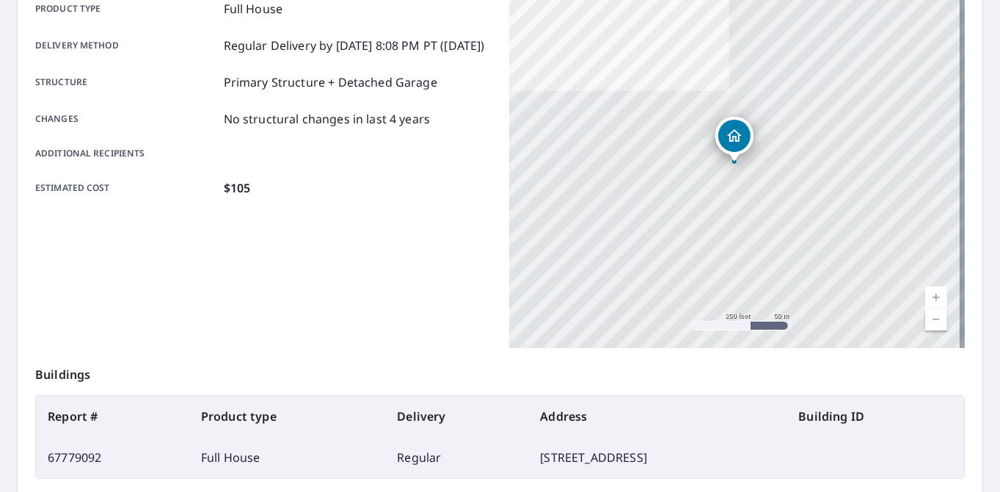
scroll to position [371, 0]
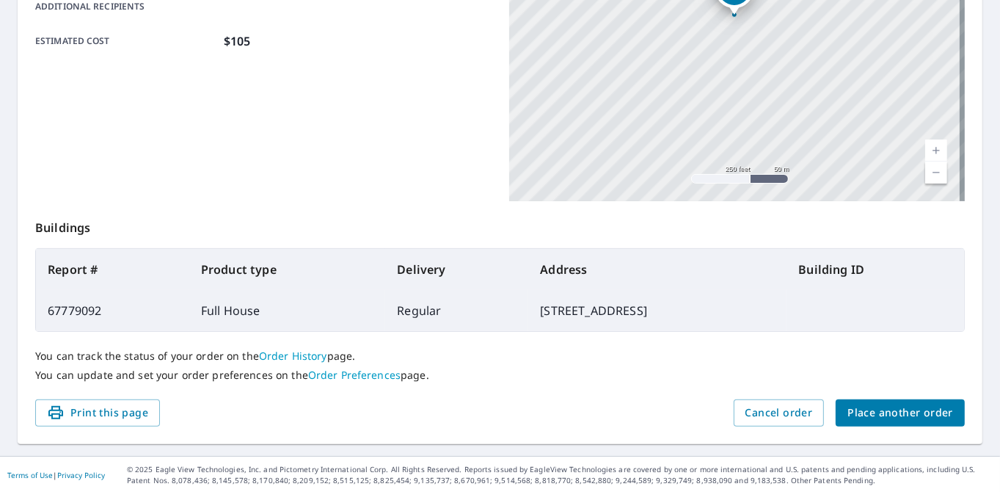
click at [105, 414] on span "Print this page" at bounding box center [97, 413] width 101 height 18
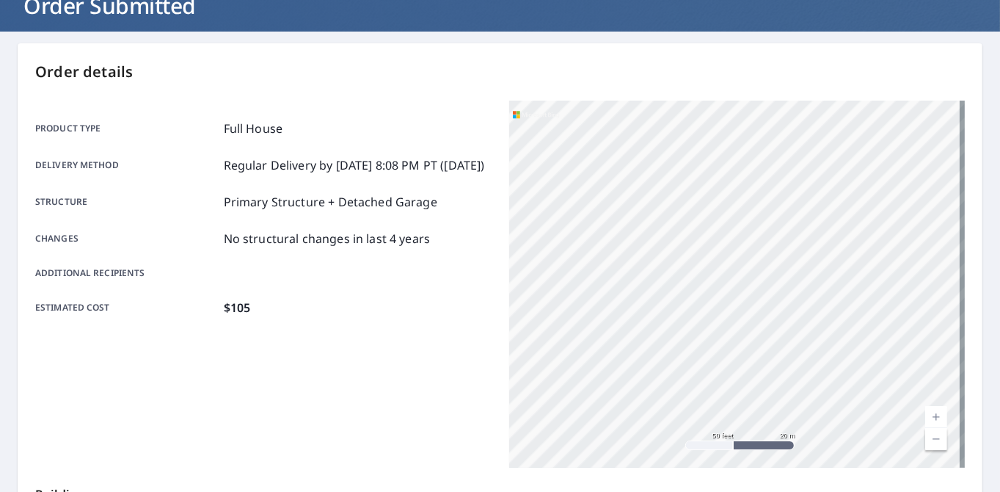
scroll to position [125, 0]
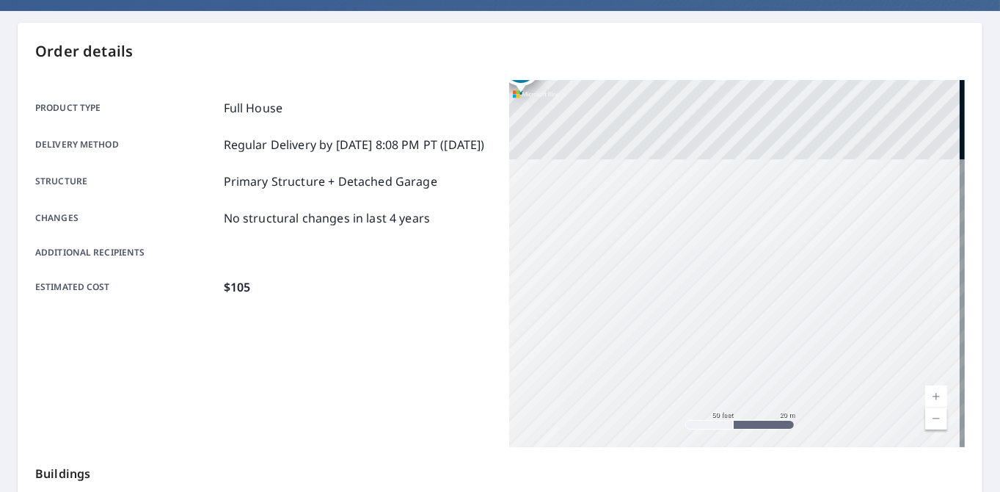
drag, startPoint x: 849, startPoint y: 124, endPoint x: 831, endPoint y: 437, distance: 313.1
click at [839, 451] on div "Order details Product type Full House Delivery method Regular Delivery by 10/8/…" at bounding box center [500, 356] width 965 height 667
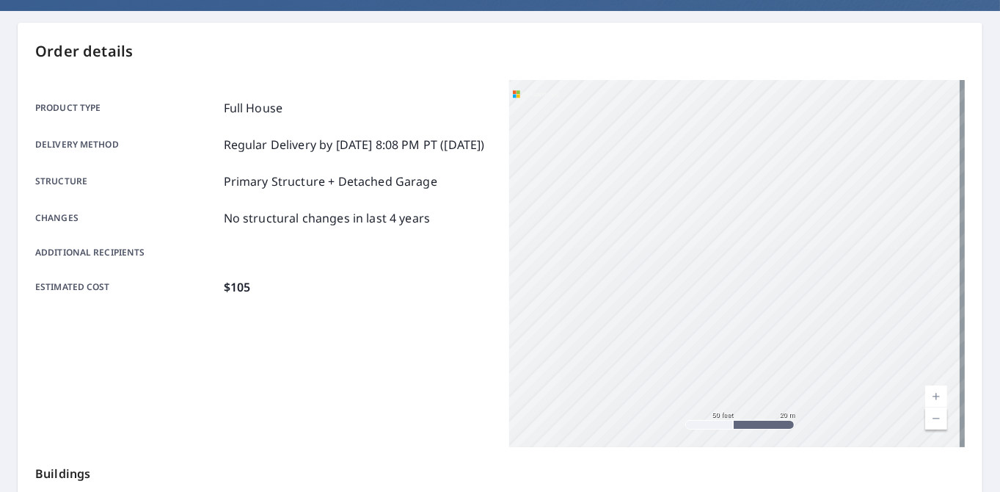
drag, startPoint x: 801, startPoint y: 279, endPoint x: 850, endPoint y: 415, distance: 144.6
click at [838, 381] on div "3072 Nc Highway 56 Creedmoor, NC 27522" at bounding box center [737, 263] width 456 height 367
drag, startPoint x: 722, startPoint y: 139, endPoint x: 881, endPoint y: 346, distance: 260.5
click at [881, 346] on div "3072 Nc Highway 56 Creedmoor, NC 27522" at bounding box center [737, 263] width 456 height 367
click at [677, 257] on div "3072 Nc Highway 56 Creedmoor, NC 27522" at bounding box center [737, 263] width 456 height 367
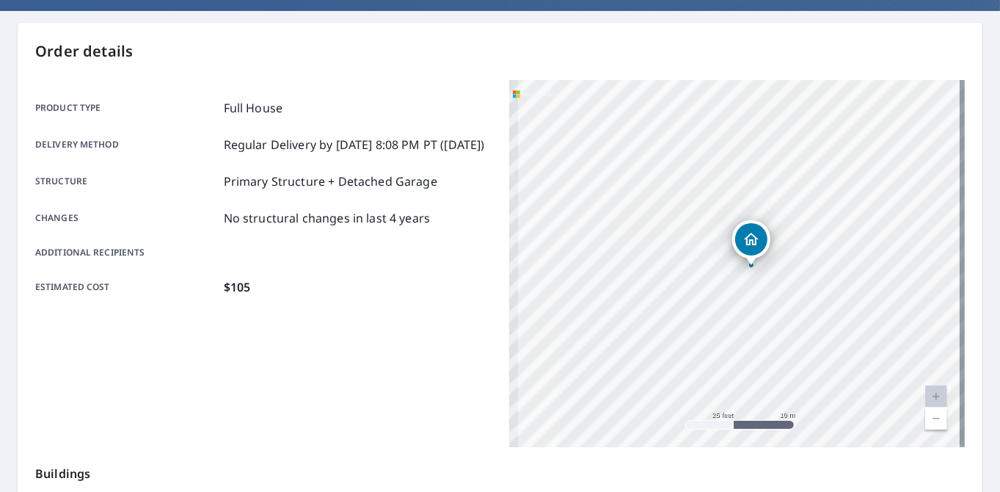
drag, startPoint x: 719, startPoint y: 205, endPoint x: 819, endPoint y: 244, distance: 106.8
click at [819, 244] on div "3072 Nc Highway 56 Creedmoor, NC 27522" at bounding box center [737, 263] width 456 height 367
click at [730, 235] on icon "Dropped pin, building 1, Residential property, 3072 Nc Highway 56 Creedmoor, NC…" at bounding box center [737, 239] width 18 height 18
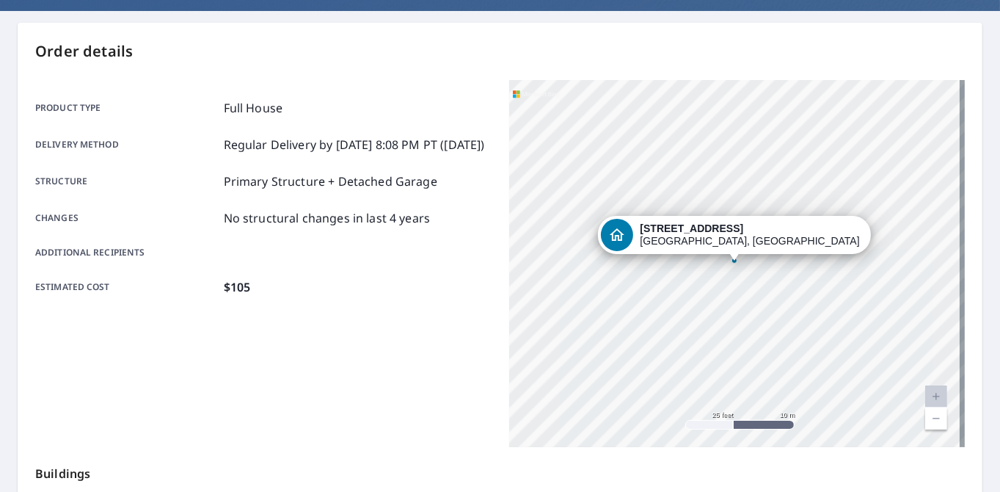
click at [744, 233] on strong "3072 Nc Highway 56" at bounding box center [692, 228] width 103 height 12
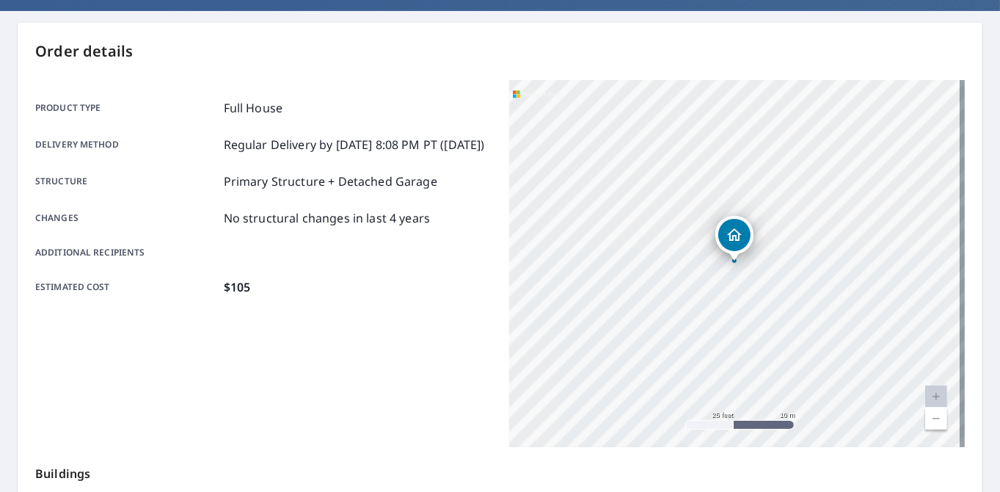
click at [795, 225] on div "3072 Nc Highway 56 Creedmoor, NC 27522" at bounding box center [737, 263] width 456 height 367
drag, startPoint x: 889, startPoint y: 192, endPoint x: 632, endPoint y: 298, distance: 277.7
click at [632, 298] on div "3072 Nc Highway 56 Creedmoor, NC 27522" at bounding box center [737, 263] width 456 height 367
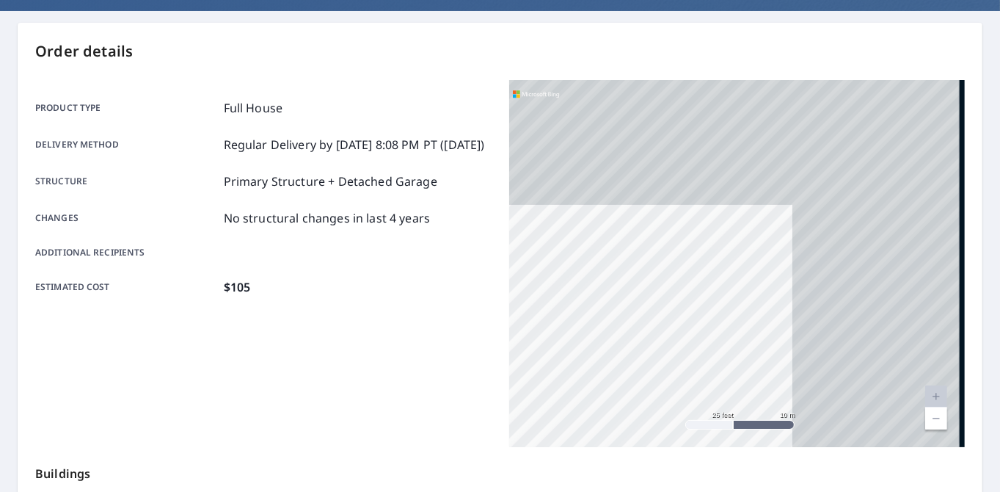
drag, startPoint x: 742, startPoint y: 209, endPoint x: 596, endPoint y: 314, distance: 179.8
click at [596, 314] on div "3072 Nc Highway 56 Creedmoor, NC 27522" at bounding box center [737, 263] width 456 height 367
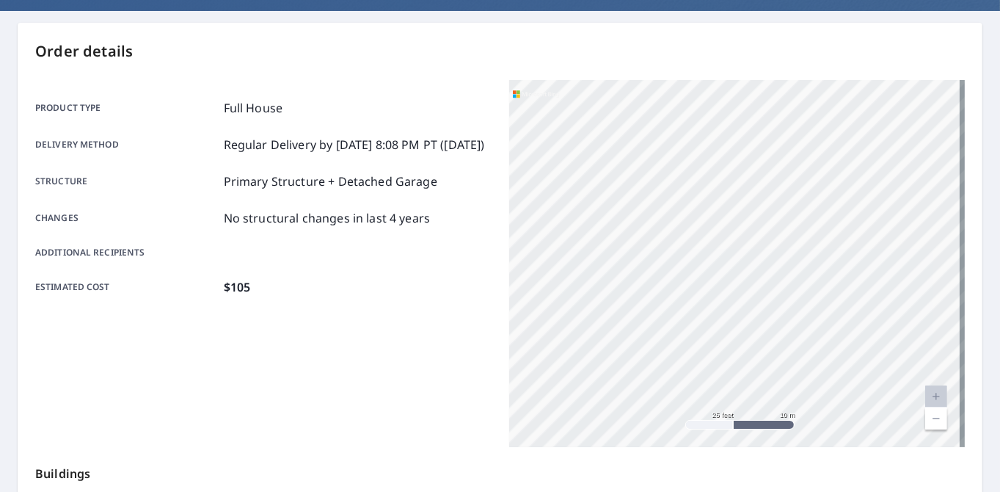
drag, startPoint x: 698, startPoint y: 208, endPoint x: 872, endPoint y: 65, distance: 225.8
click at [872, 65] on div "Order details Product type Full House Delivery method Regular Delivery by 10/8/…" at bounding box center [500, 356] width 965 height 667
click at [761, 184] on div "3072 Nc Highway 56 Creedmoor, NC 27522" at bounding box center [737, 263] width 456 height 367
drag, startPoint x: 624, startPoint y: 357, endPoint x: 847, endPoint y: 256, distance: 245.0
click at [847, 256] on div "3072 Nc Highway 56 Creedmoor, NC 27522" at bounding box center [737, 263] width 456 height 367
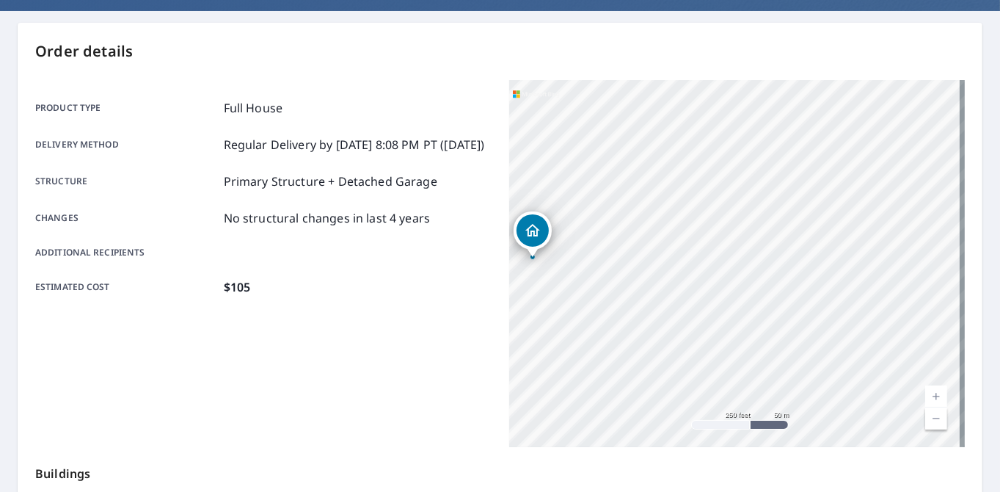
drag, startPoint x: 866, startPoint y: 197, endPoint x: 761, endPoint y: 233, distance: 111.2
click at [761, 233] on div "3072 Nc Highway 56 Creedmoor, NC 27522" at bounding box center [737, 263] width 456 height 367
drag, startPoint x: 687, startPoint y: 266, endPoint x: 655, endPoint y: 346, distance: 86.7
click at [657, 349] on div "3072 Nc Highway 56 Creedmoor, NC 27522" at bounding box center [737, 263] width 456 height 367
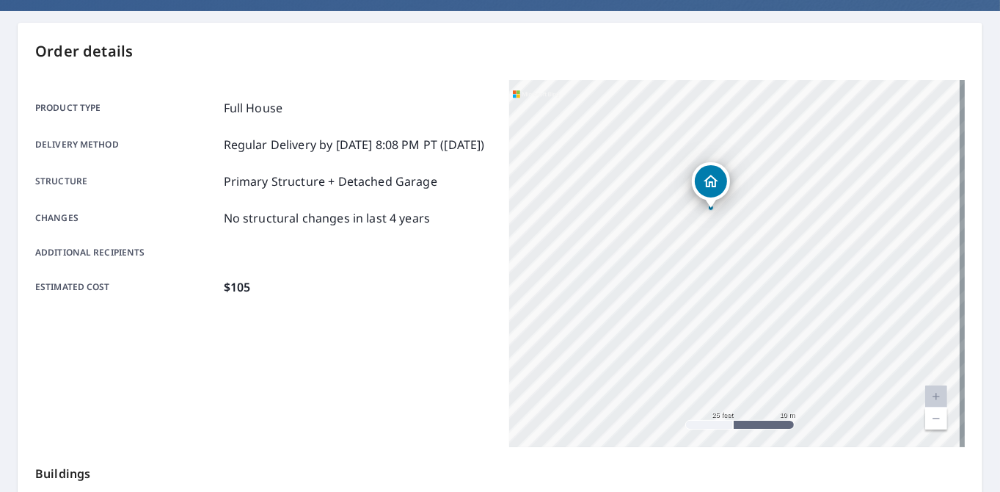
drag, startPoint x: 583, startPoint y: 235, endPoint x: 866, endPoint y: 260, distance: 284.4
click at [868, 260] on div "3072 Nc Highway 56 Creedmoor, NC 27522" at bounding box center [737, 263] width 456 height 367
drag, startPoint x: 748, startPoint y: 281, endPoint x: 726, endPoint y: 371, distance: 92.2
click at [726, 371] on div "3072 Nc Highway 56 Creedmoor, NC 27522" at bounding box center [737, 263] width 456 height 367
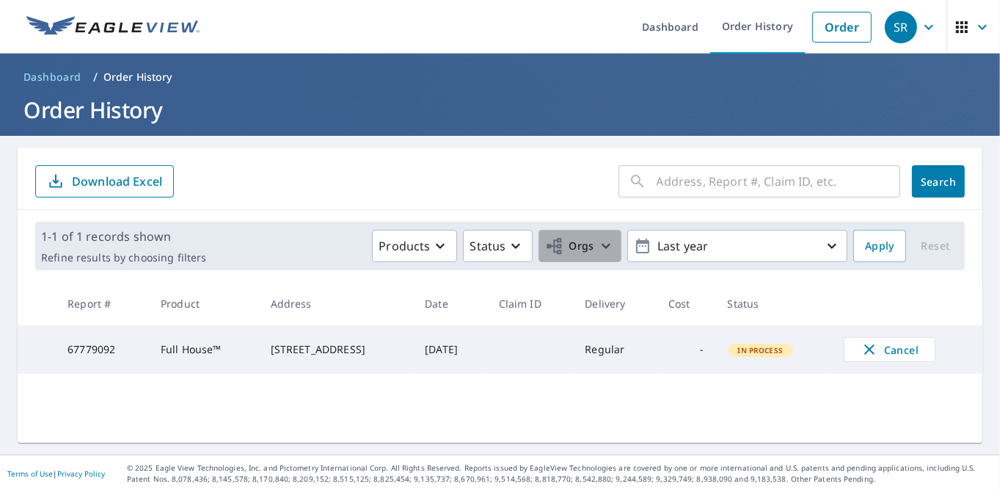
click at [597, 247] on icon "button" at bounding box center [606, 246] width 18 height 18
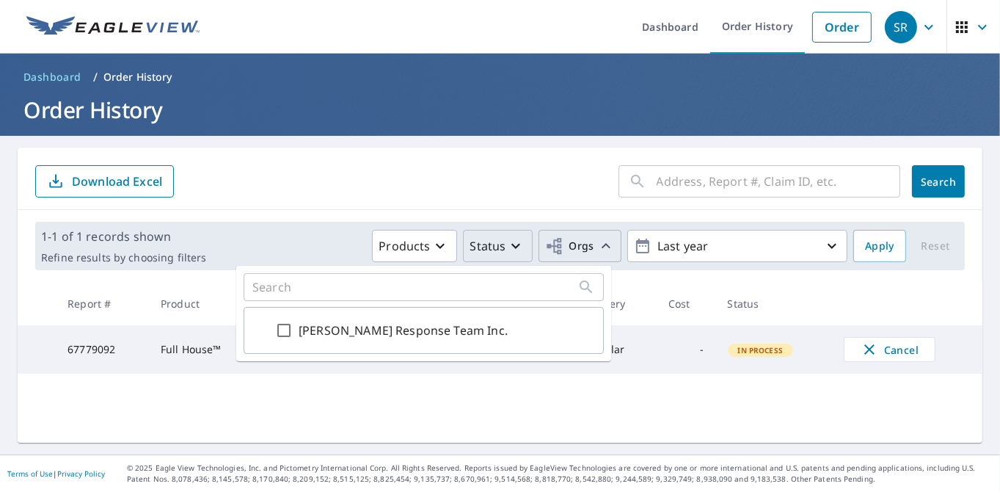
click at [507, 244] on icon "button" at bounding box center [516, 246] width 18 height 18
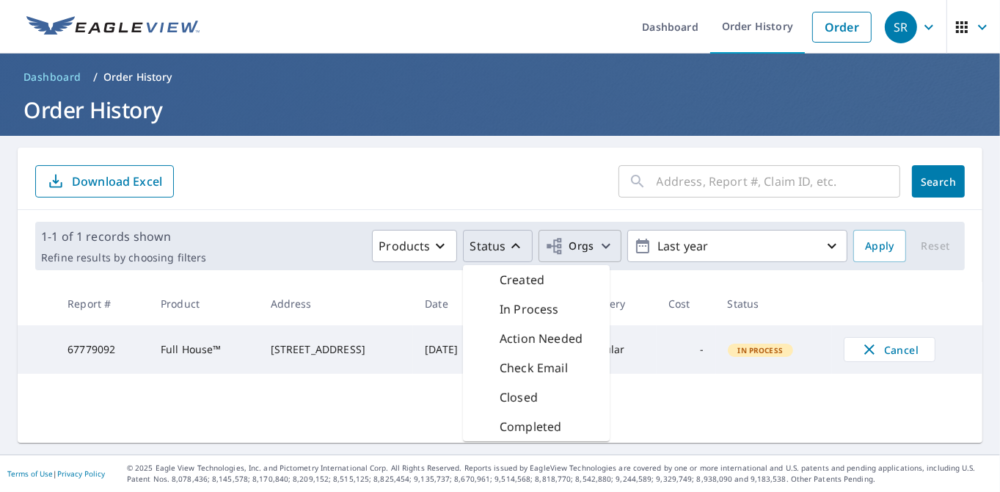
click at [452, 183] on form "​ Search Download Excel" at bounding box center [500, 181] width 930 height 32
